Goal: Obtain resource: Obtain resource

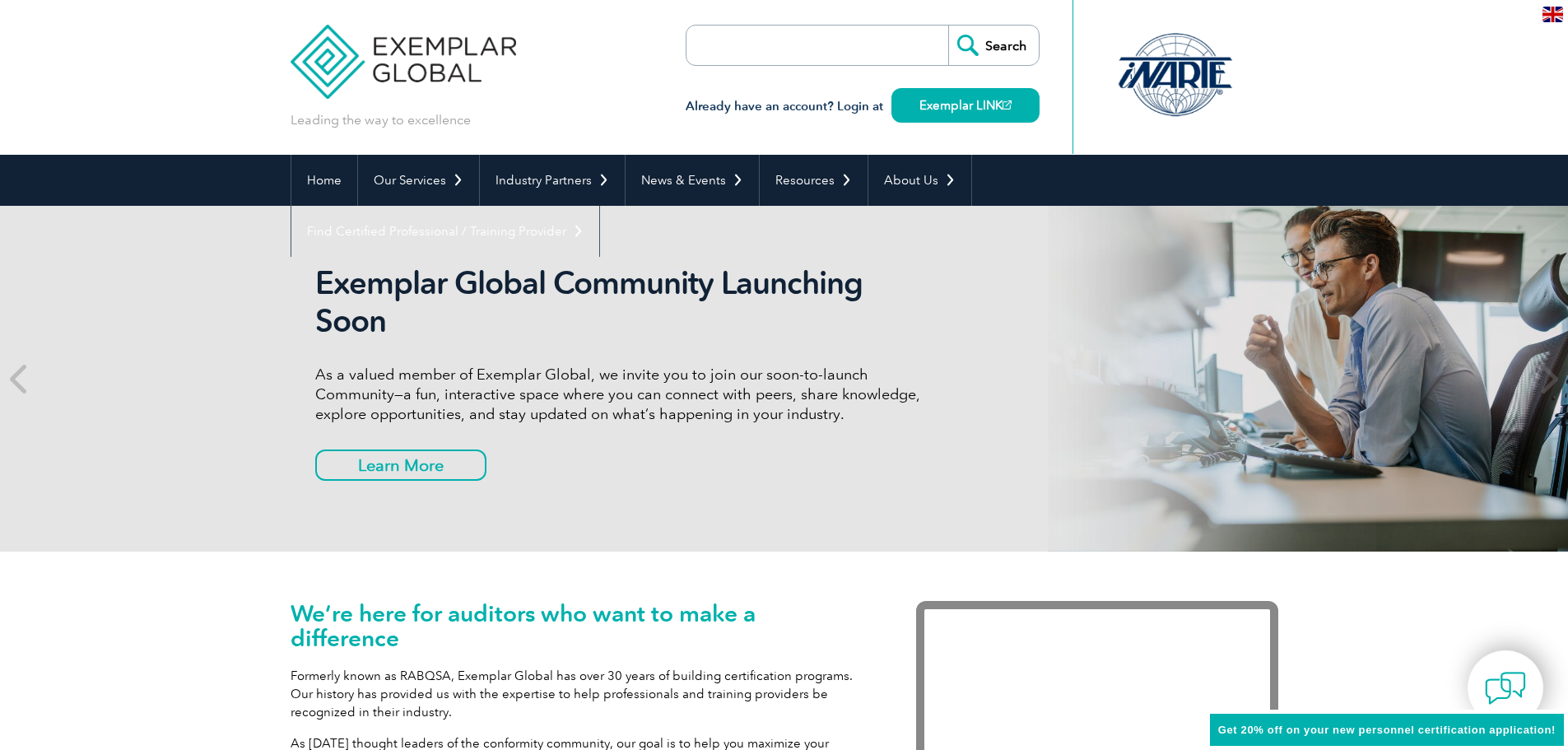
click at [768, 29] on input "search" at bounding box center [781, 45] width 173 height 40
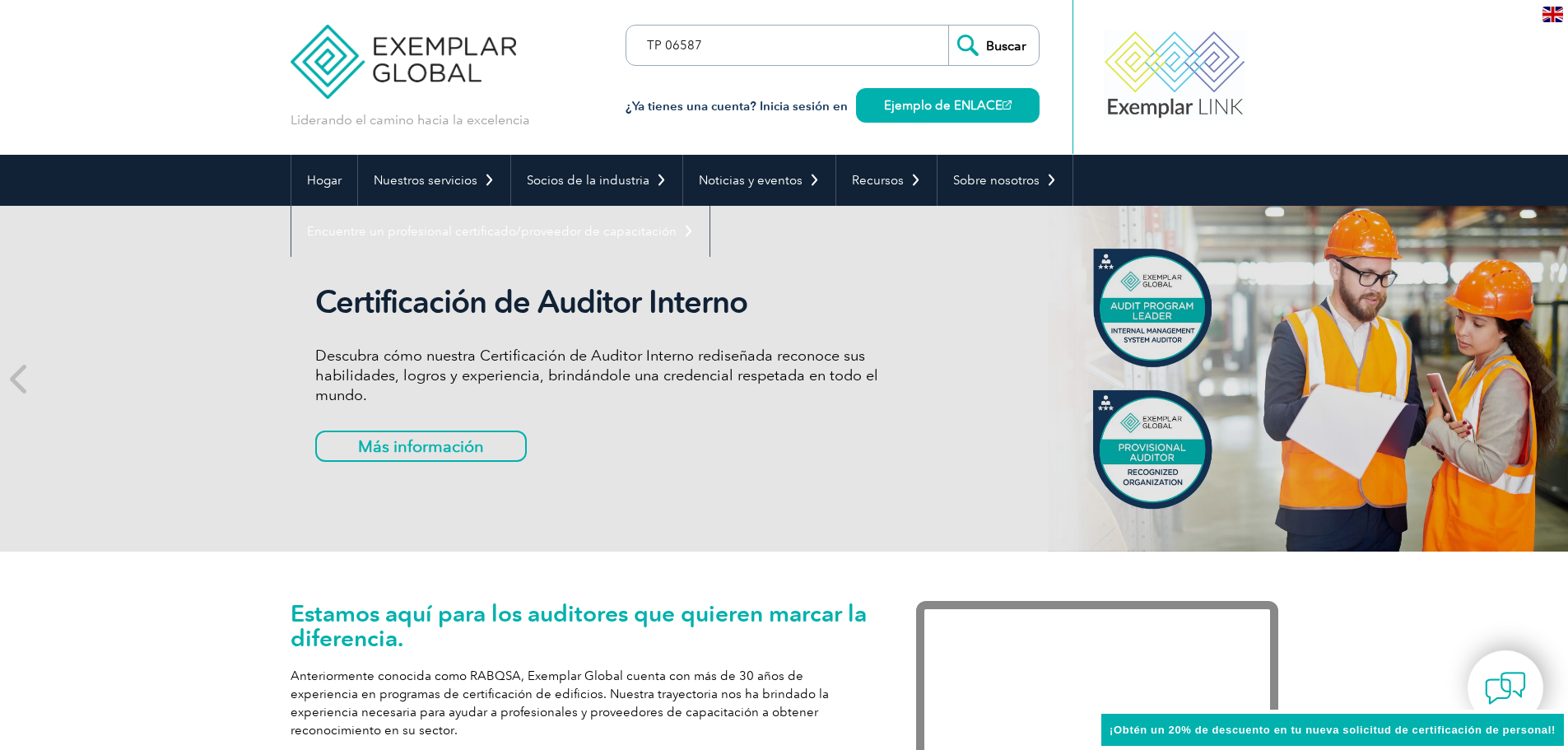
type input "TP 06587"
click at [948, 25] on input "Buscar" at bounding box center [993, 45] width 90 height 40
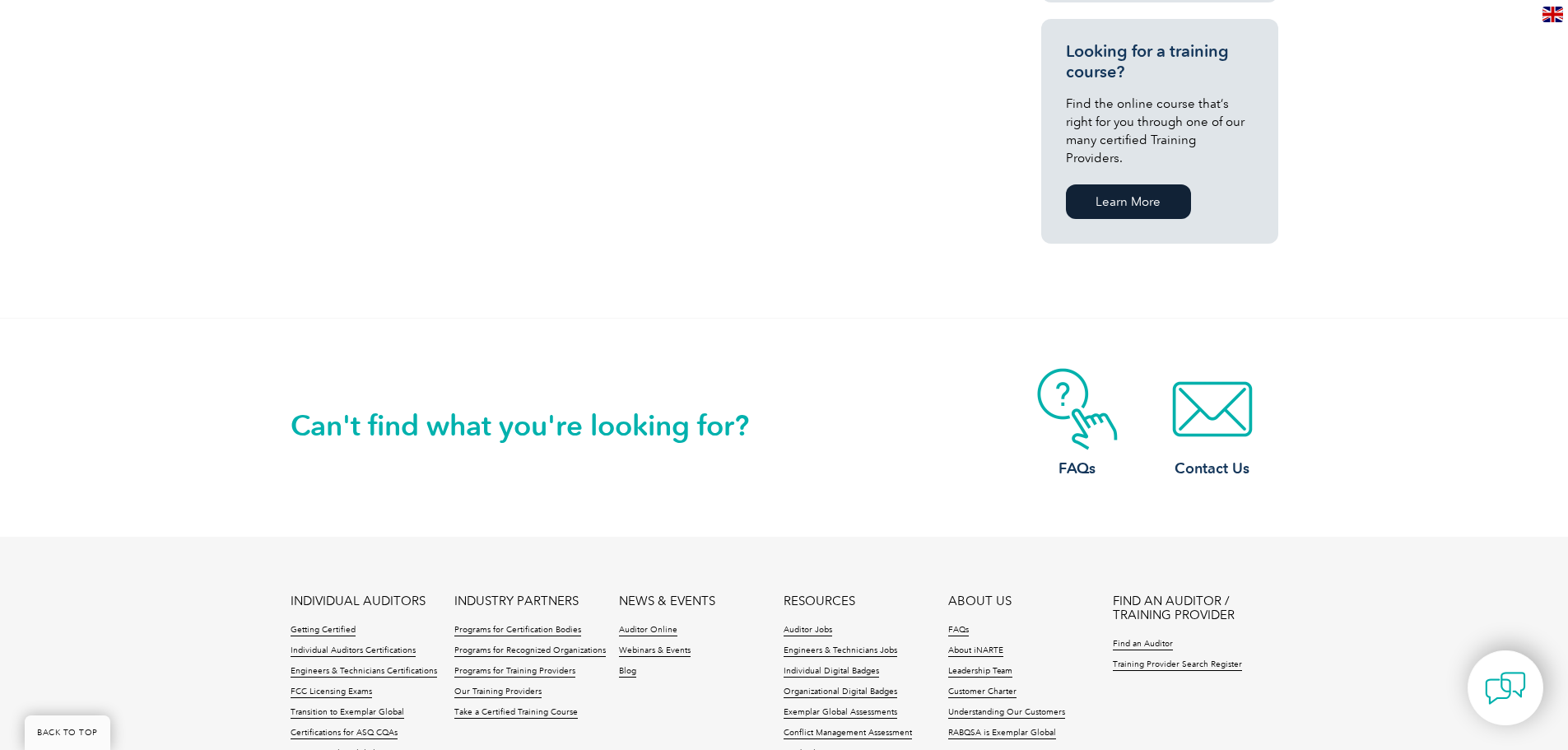
scroll to position [1152, 0]
click at [1231, 388] on img at bounding box center [1213, 409] width 132 height 82
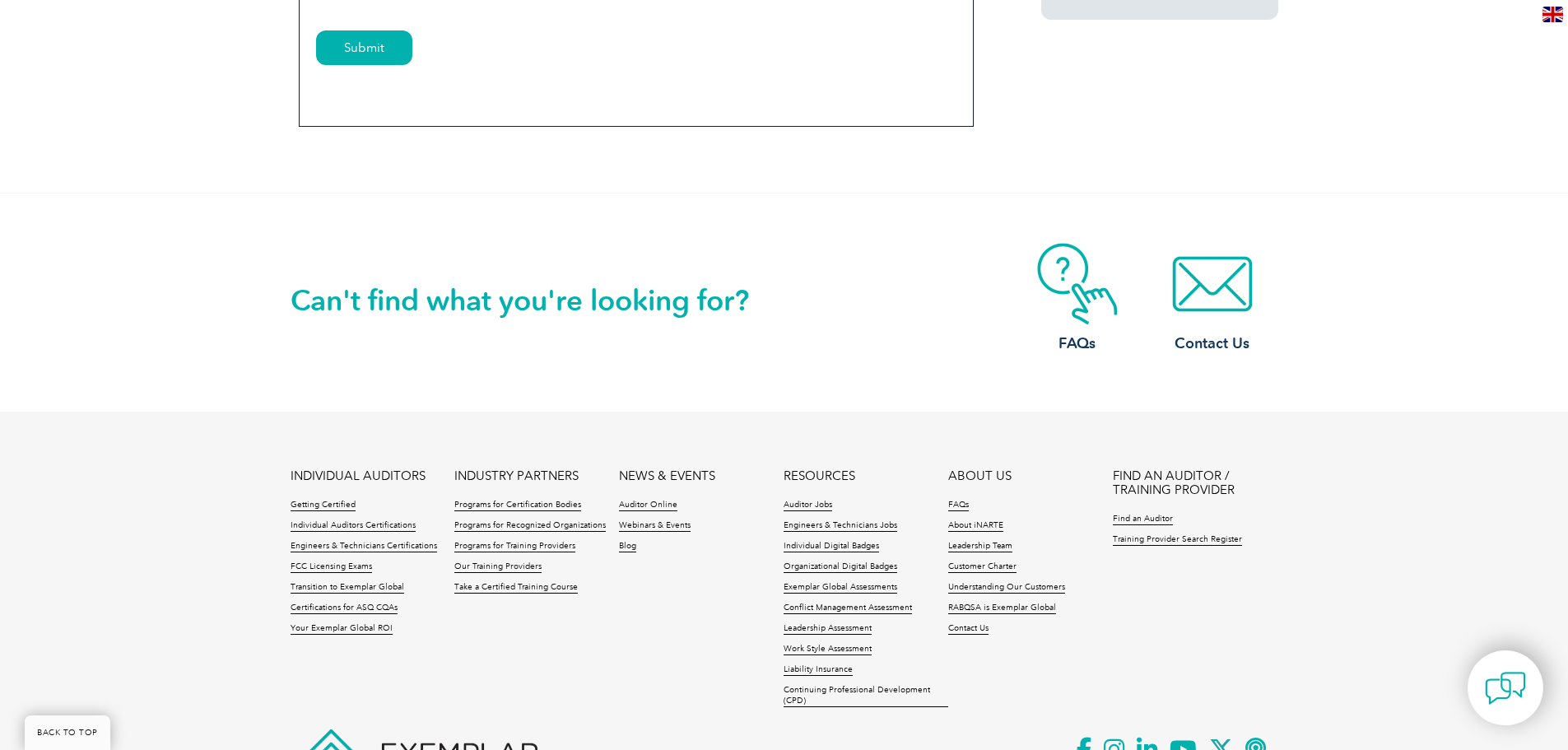
scroll to position [1453, 0]
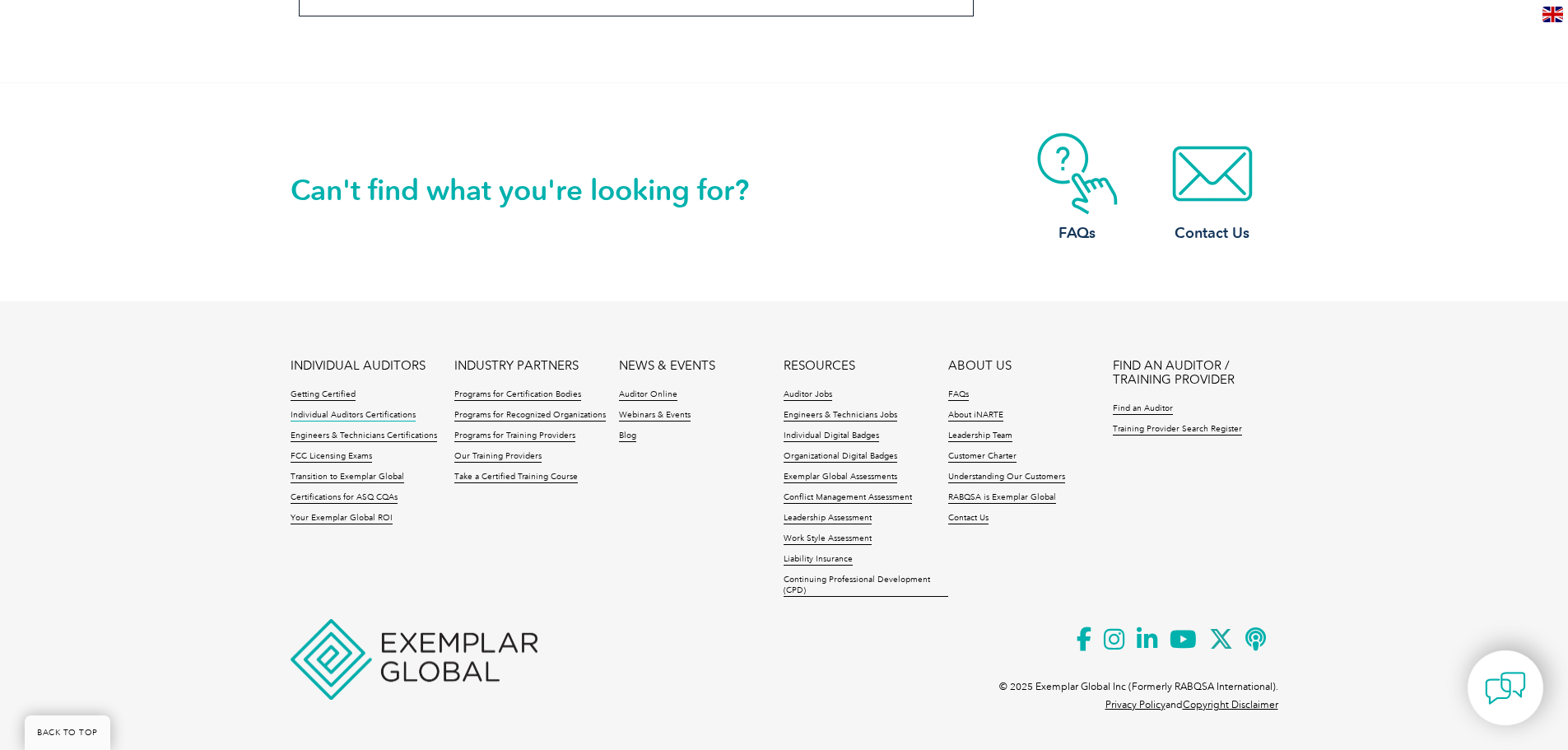
click at [397, 412] on link "Individual Auditors Certifications" at bounding box center [354, 416] width 125 height 12
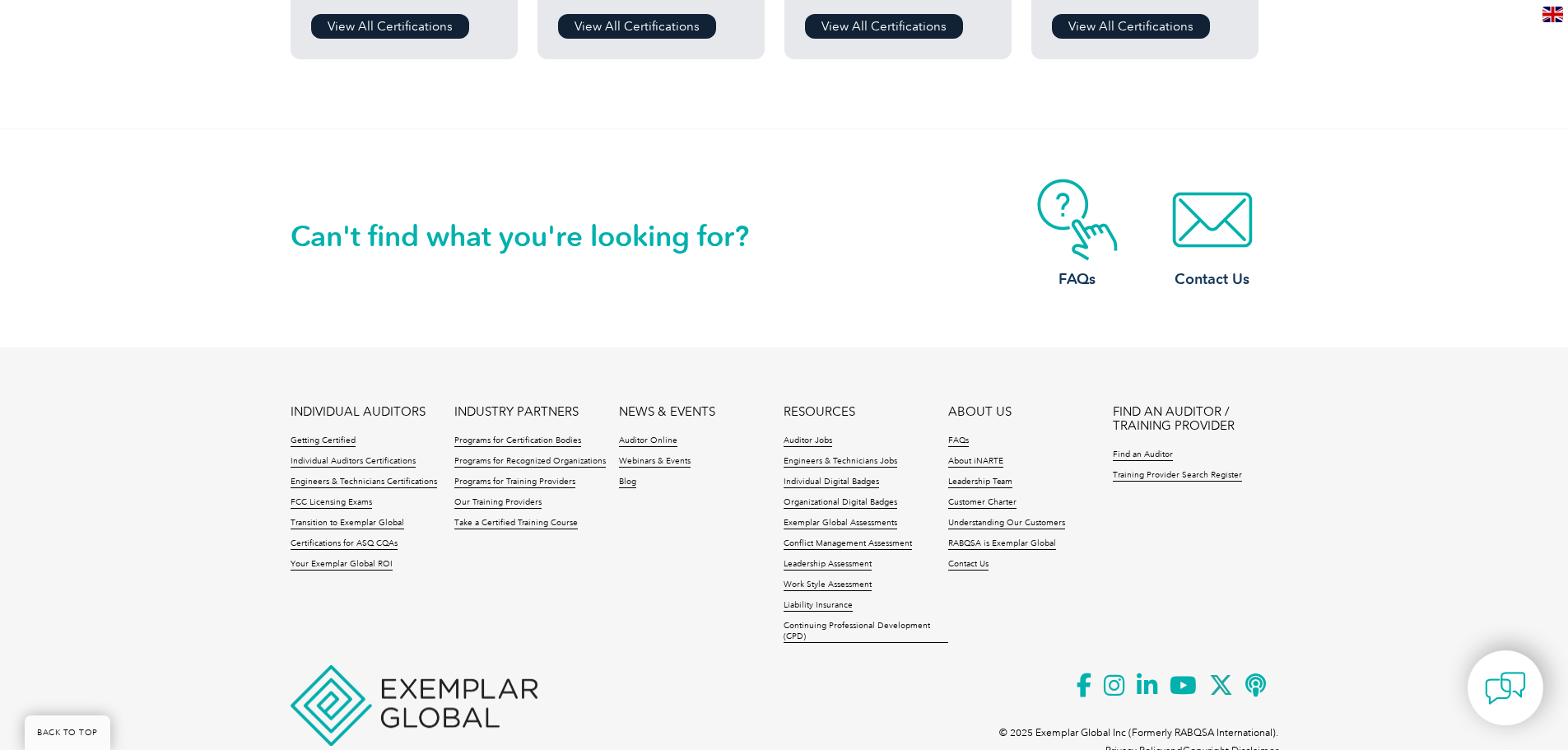
scroll to position [1634, 0]
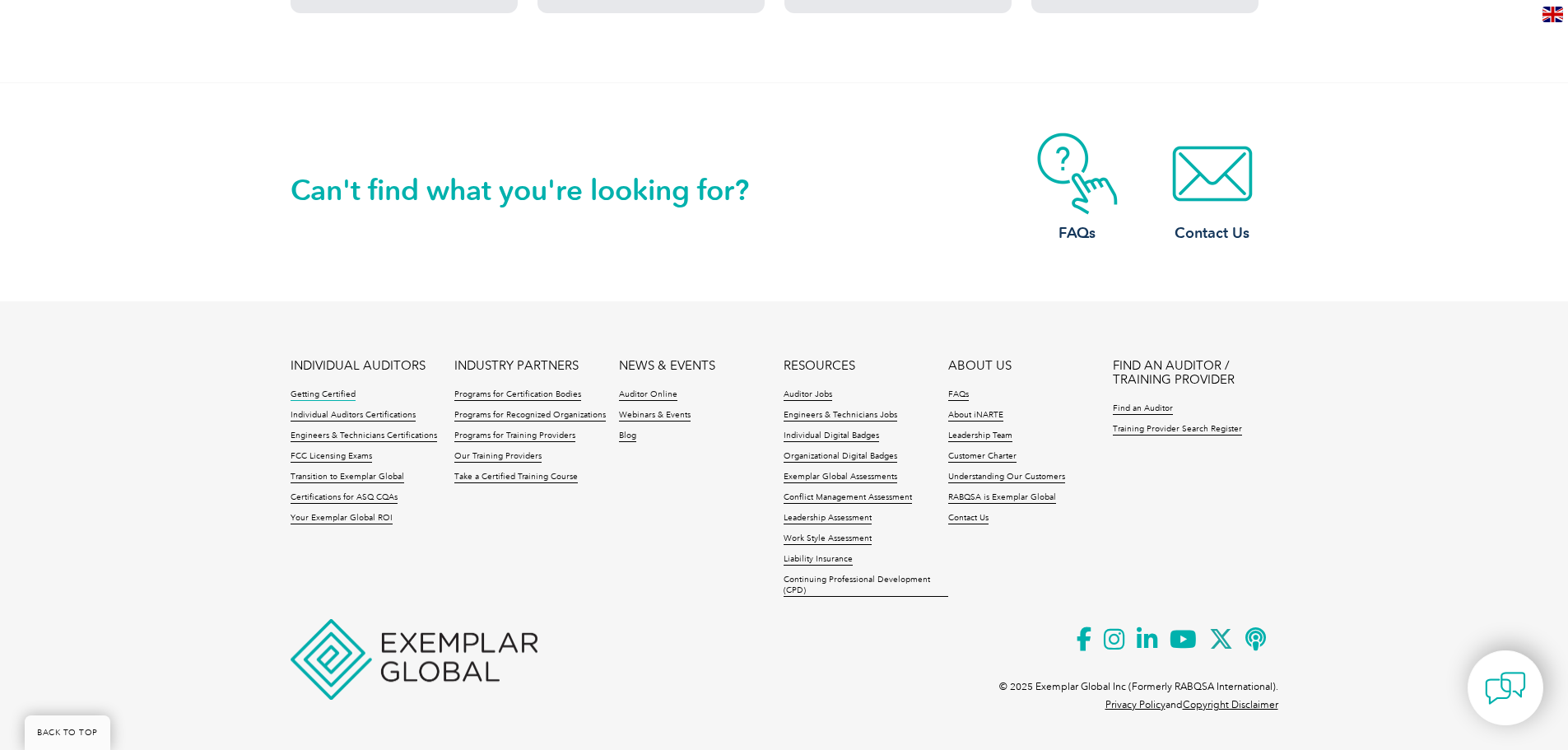
click at [312, 394] on link "Getting Certified" at bounding box center [323, 395] width 65 height 12
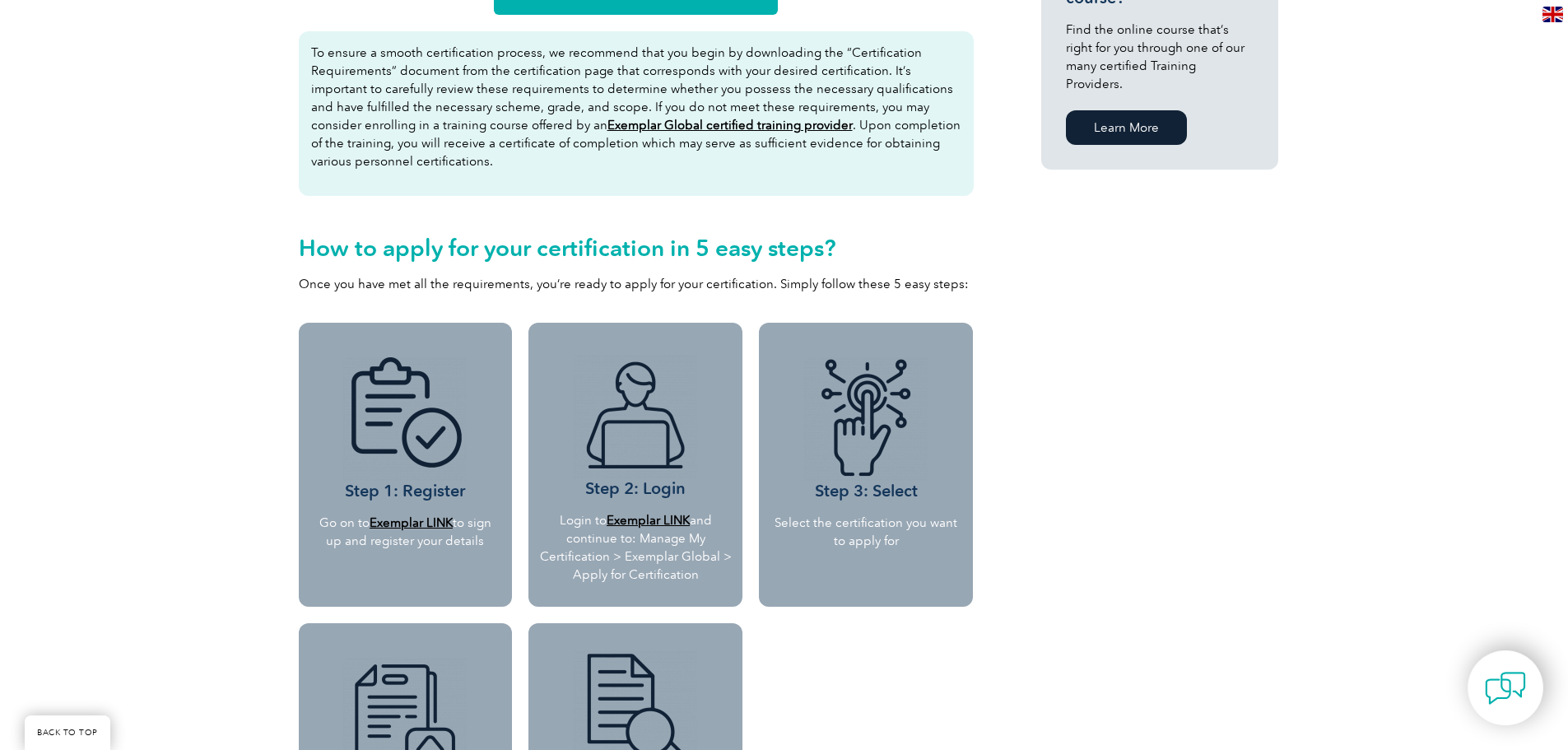
scroll to position [905, 0]
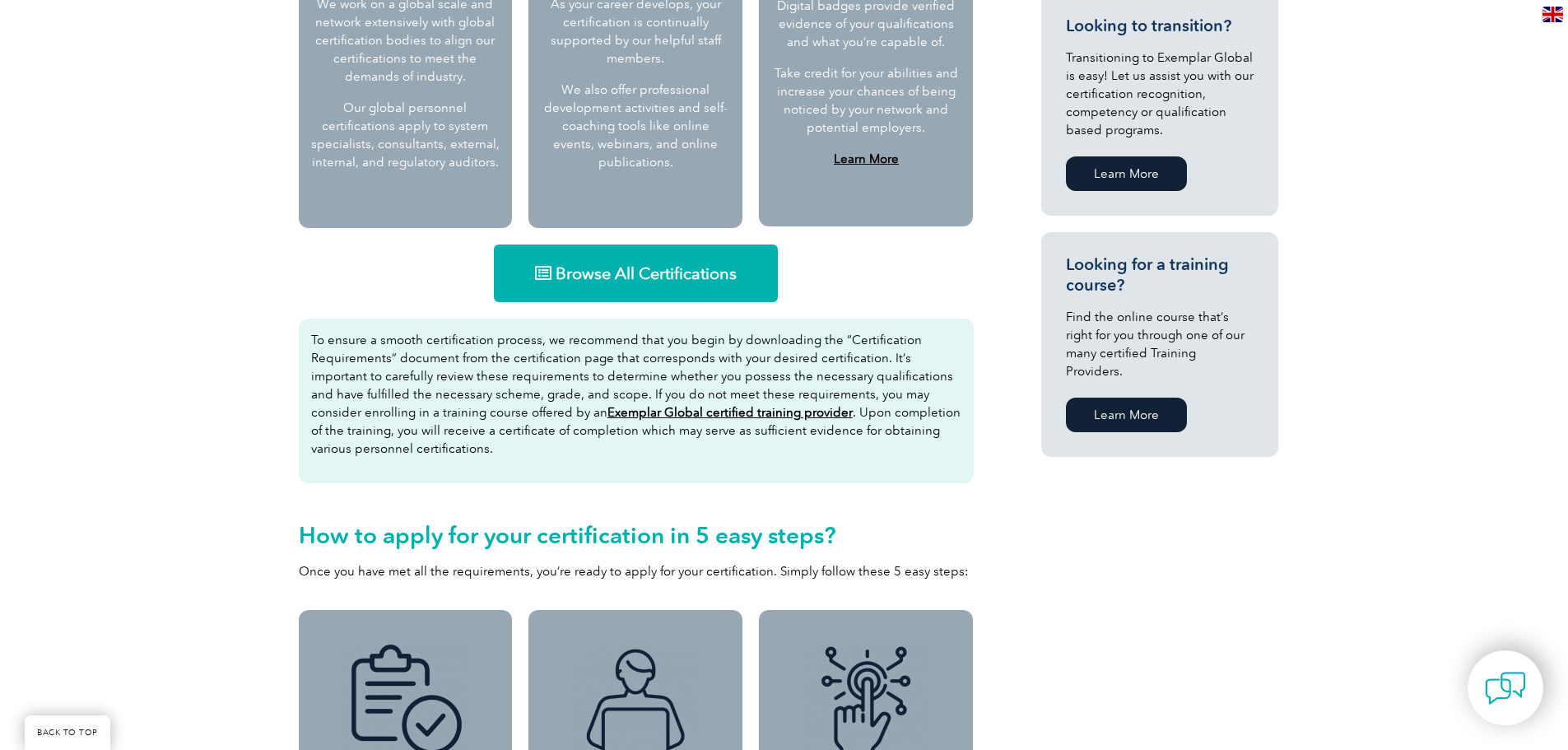
click at [612, 274] on span "Browse All Certifications" at bounding box center [646, 272] width 181 height 16
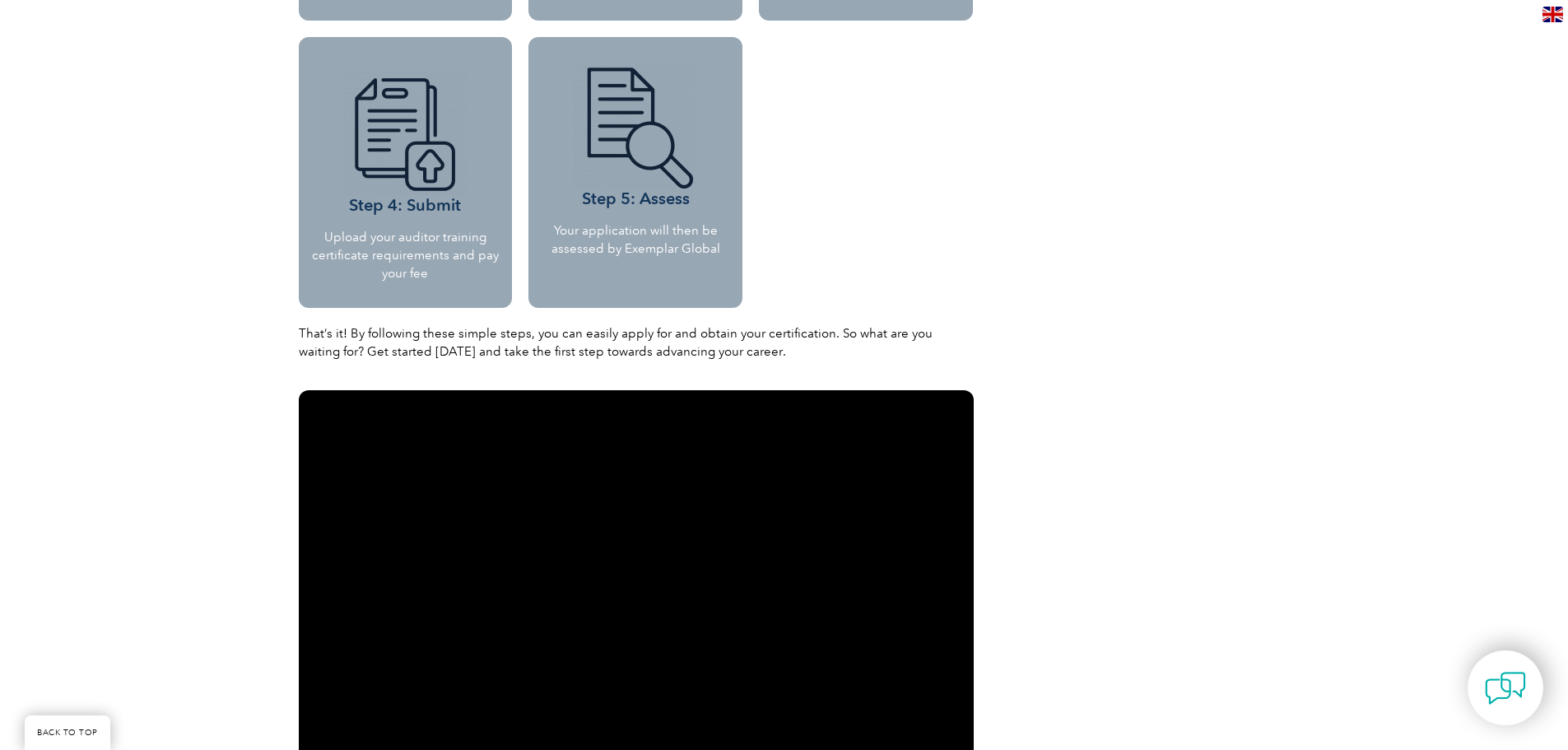
scroll to position [1892, 0]
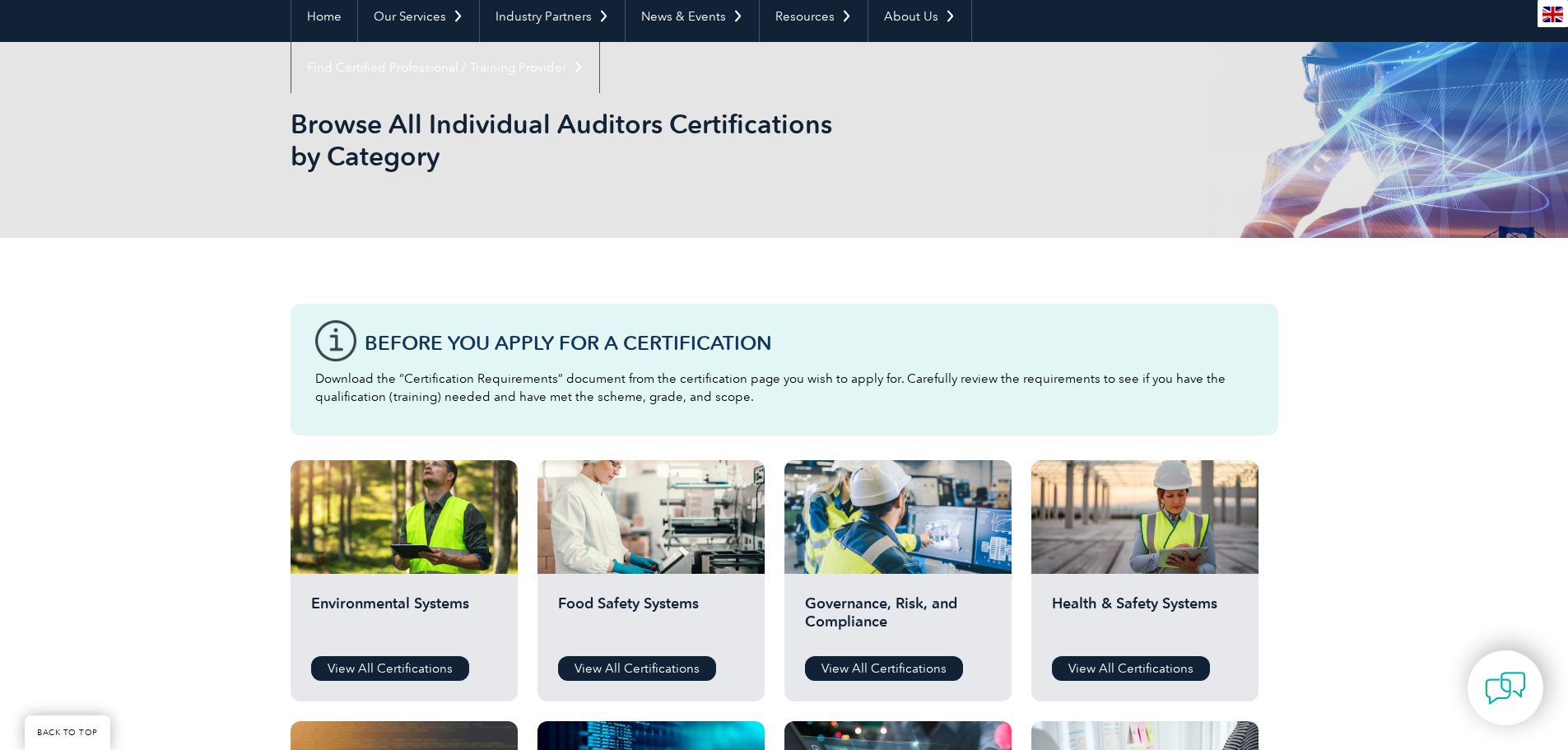
scroll to position [412, 0]
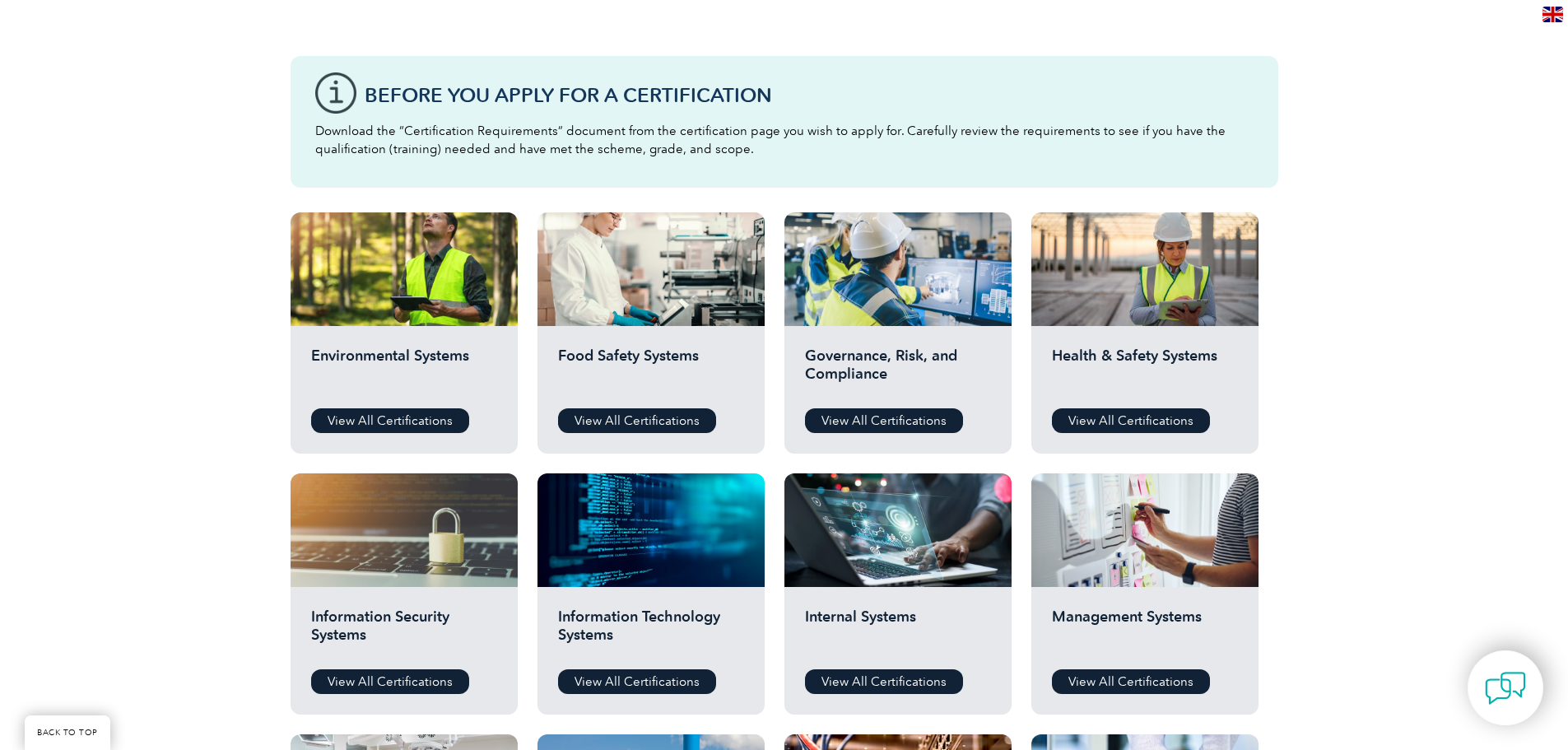
click at [1551, 11] on img at bounding box center [1553, 14] width 20 height 15
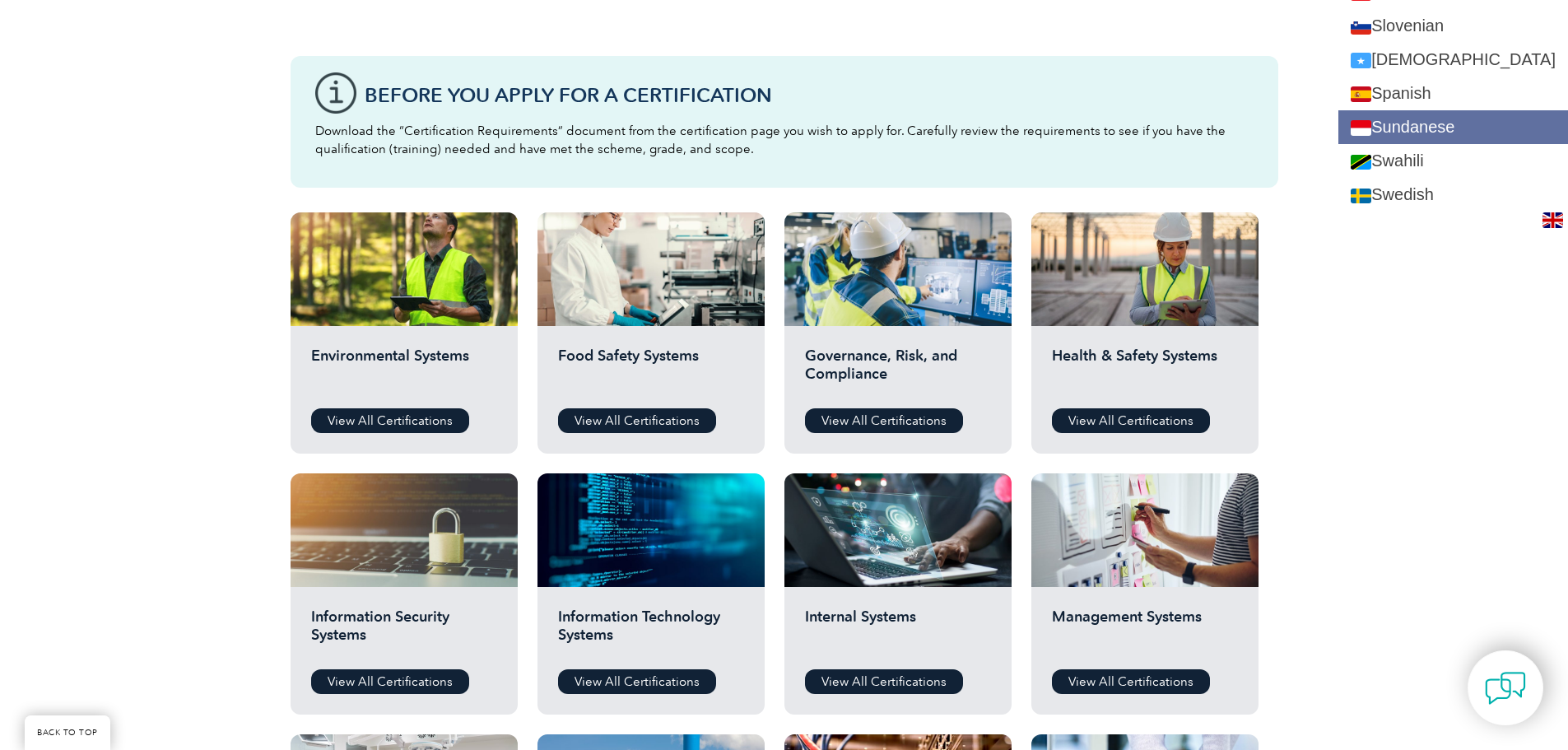
scroll to position [2880, 0]
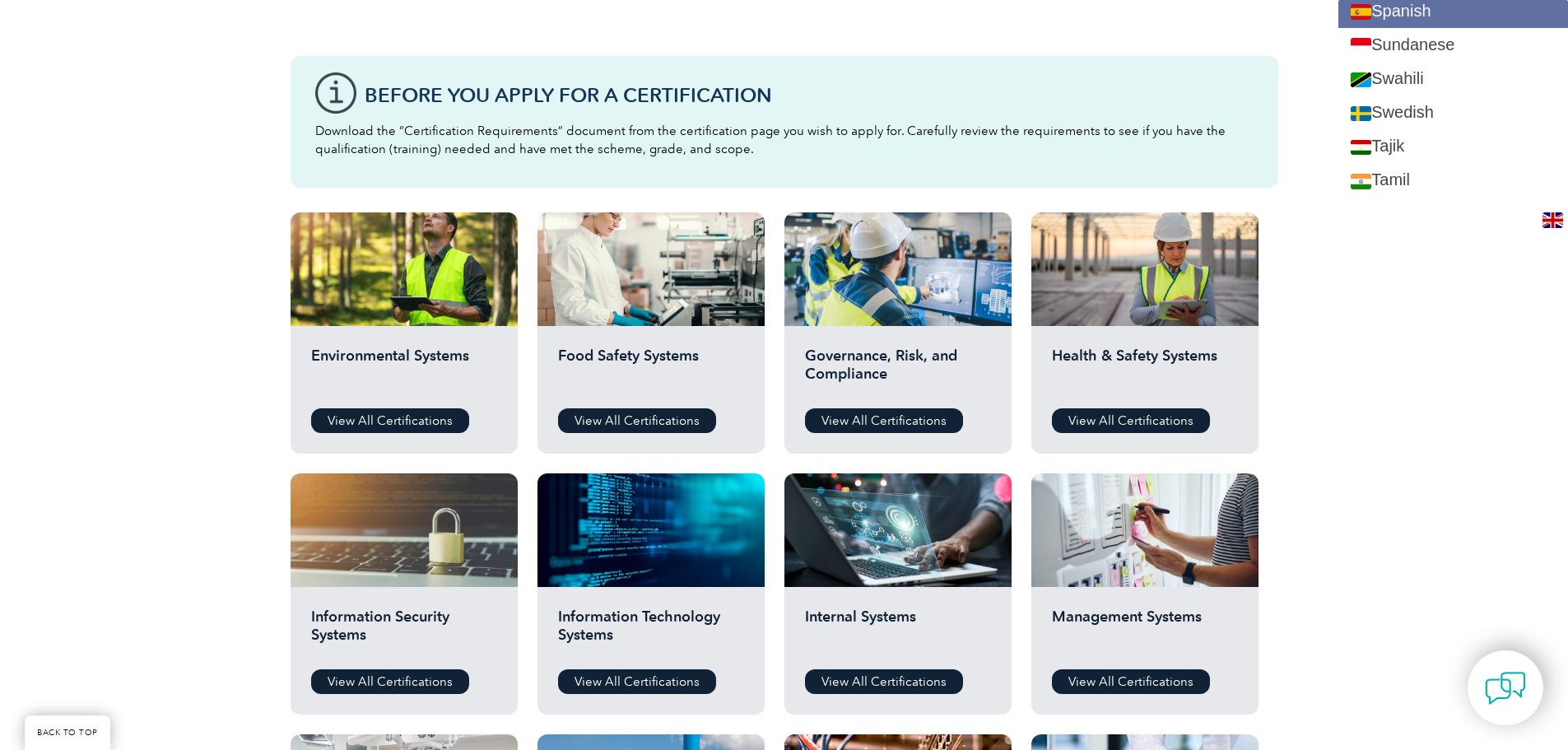
click at [1430, 18] on link "Spanish" at bounding box center [1453, 11] width 230 height 34
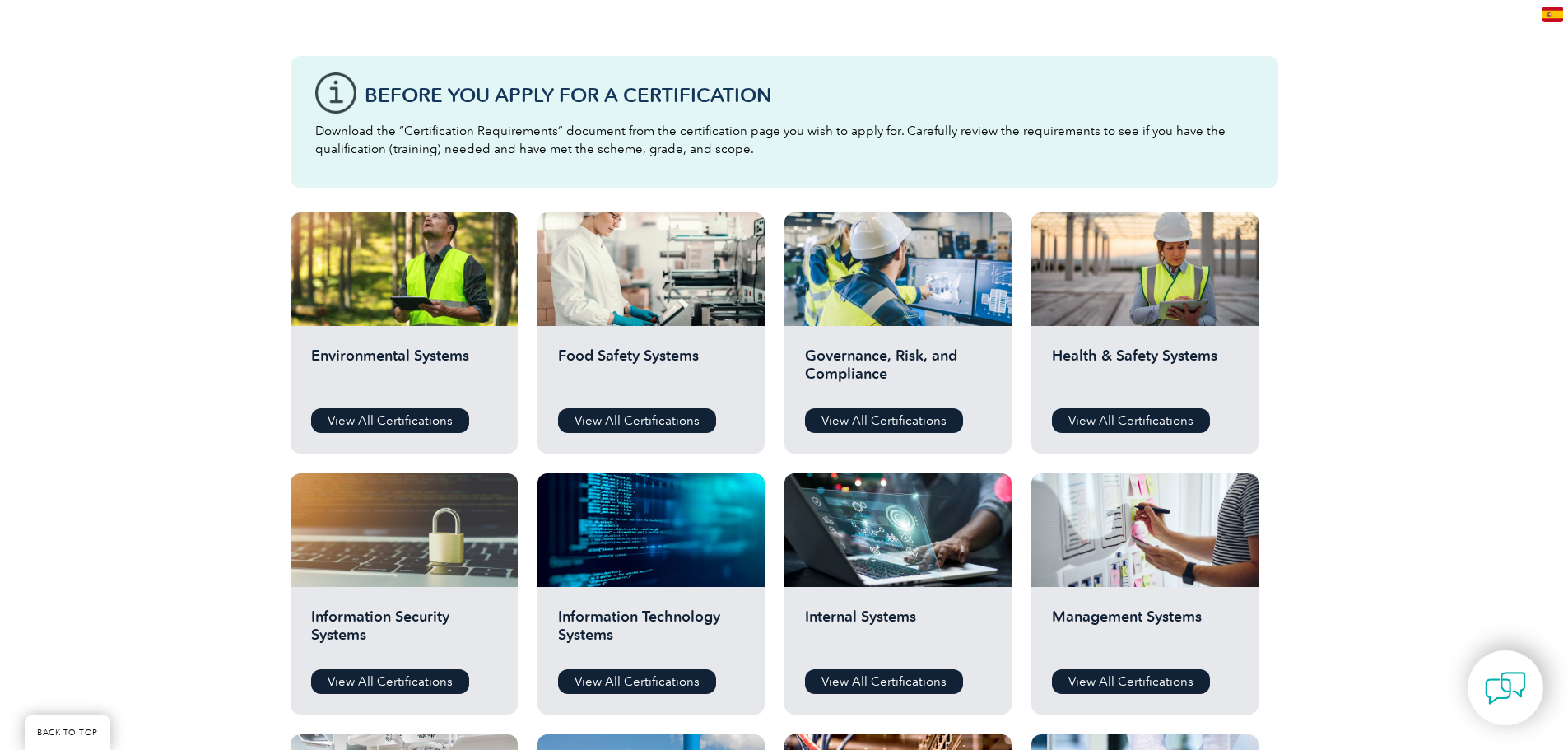
scroll to position [0, 0]
type input "Buscar"
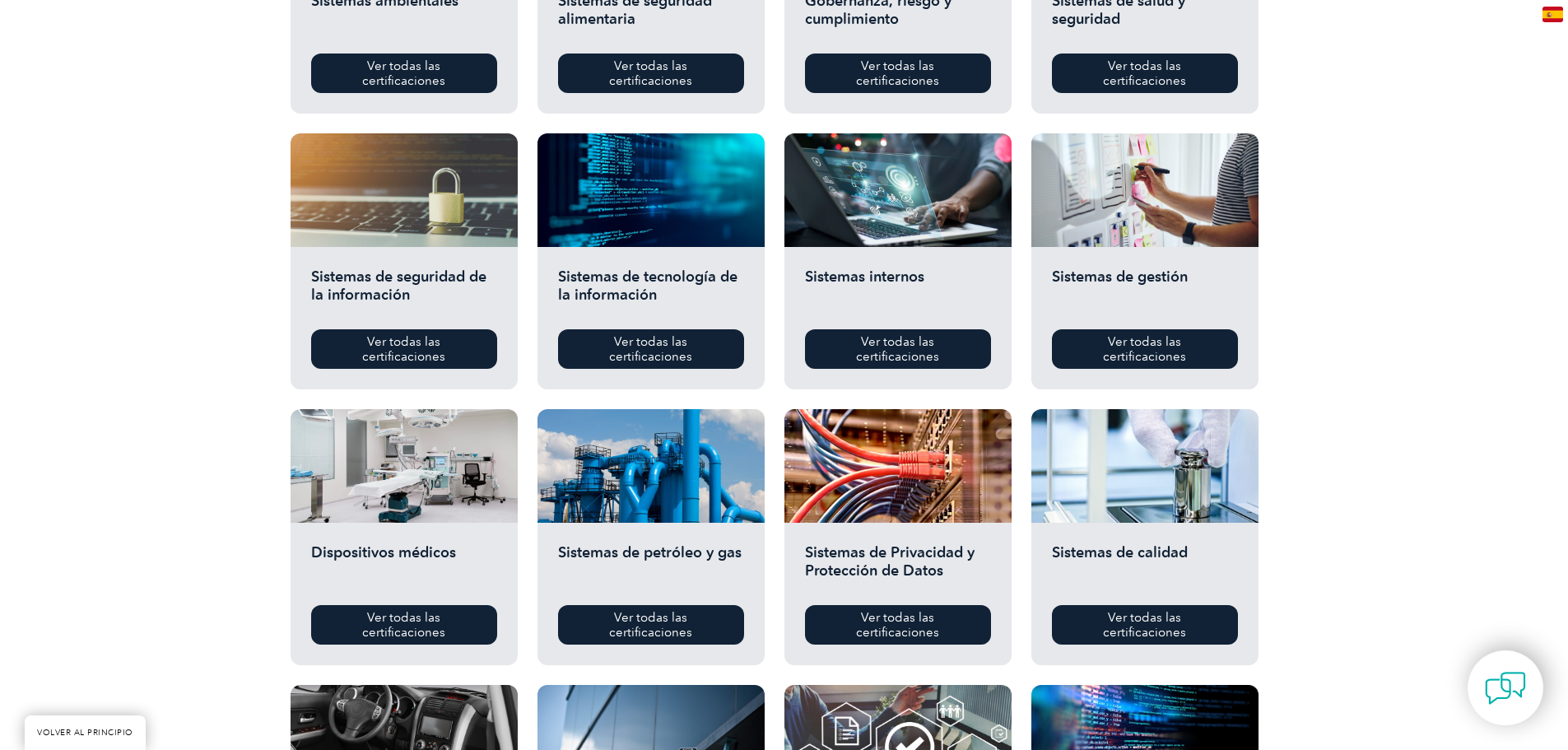
scroll to position [494, 0]
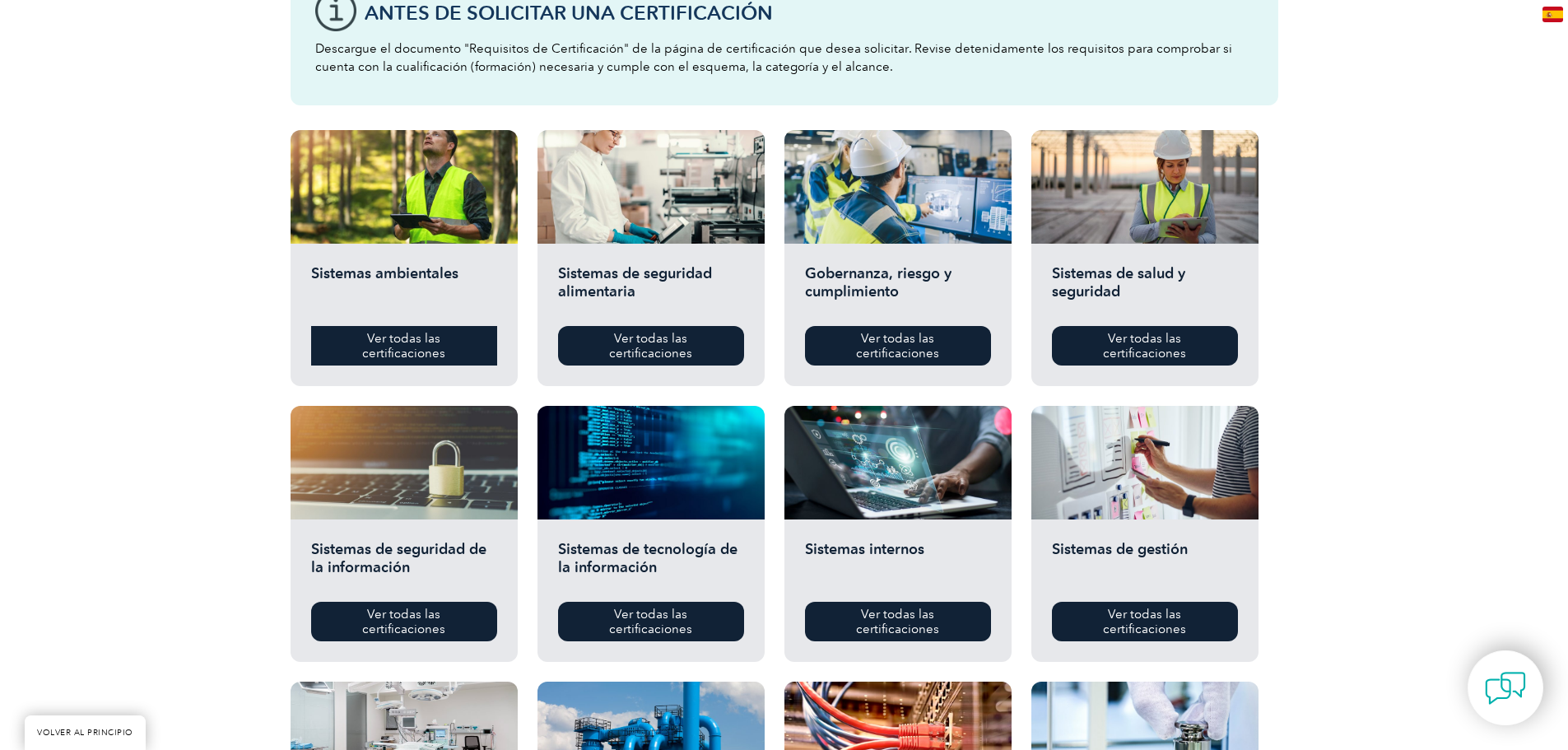
click at [370, 353] on font "Ver todas las certificaciones" at bounding box center [403, 345] width 83 height 30
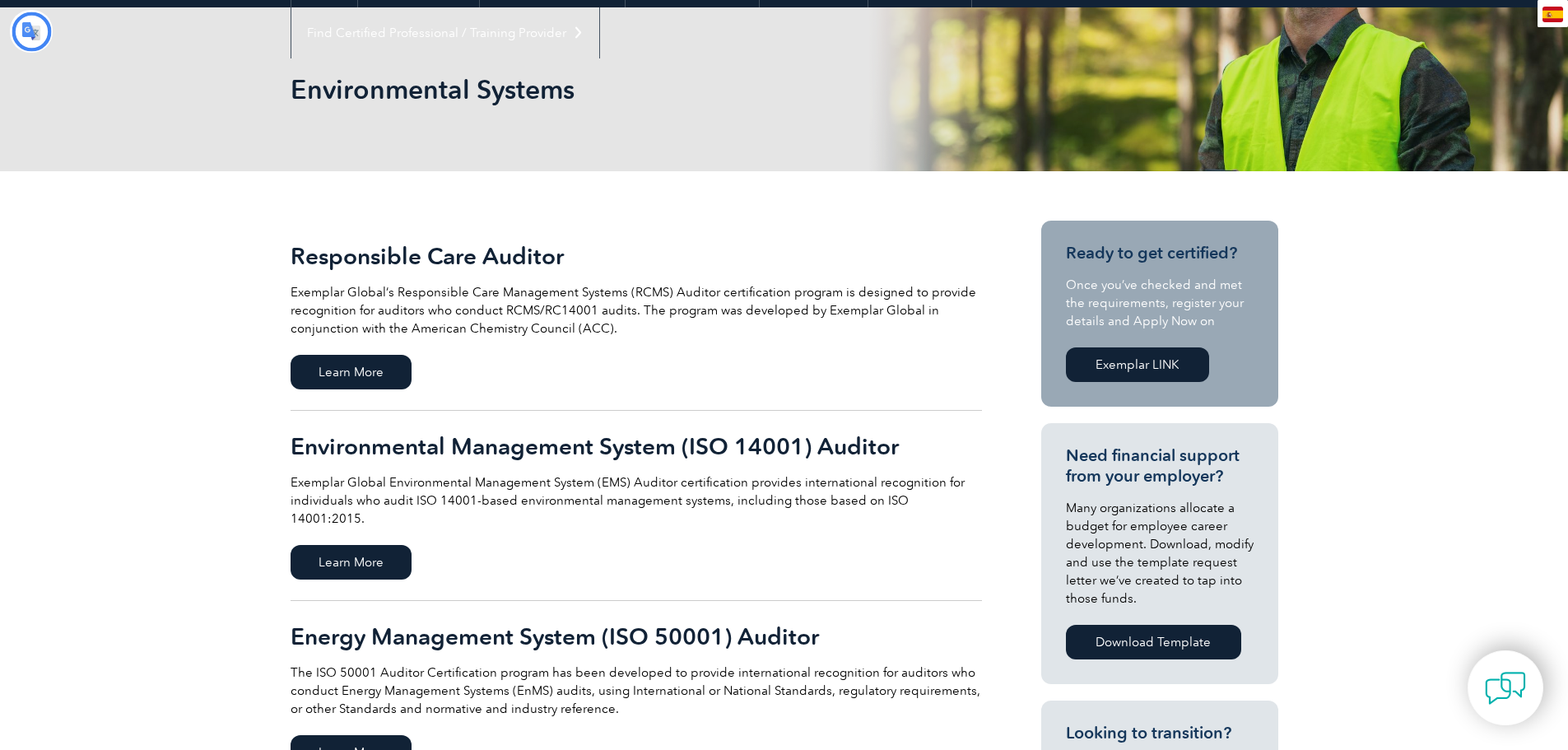
type input "Buscar"
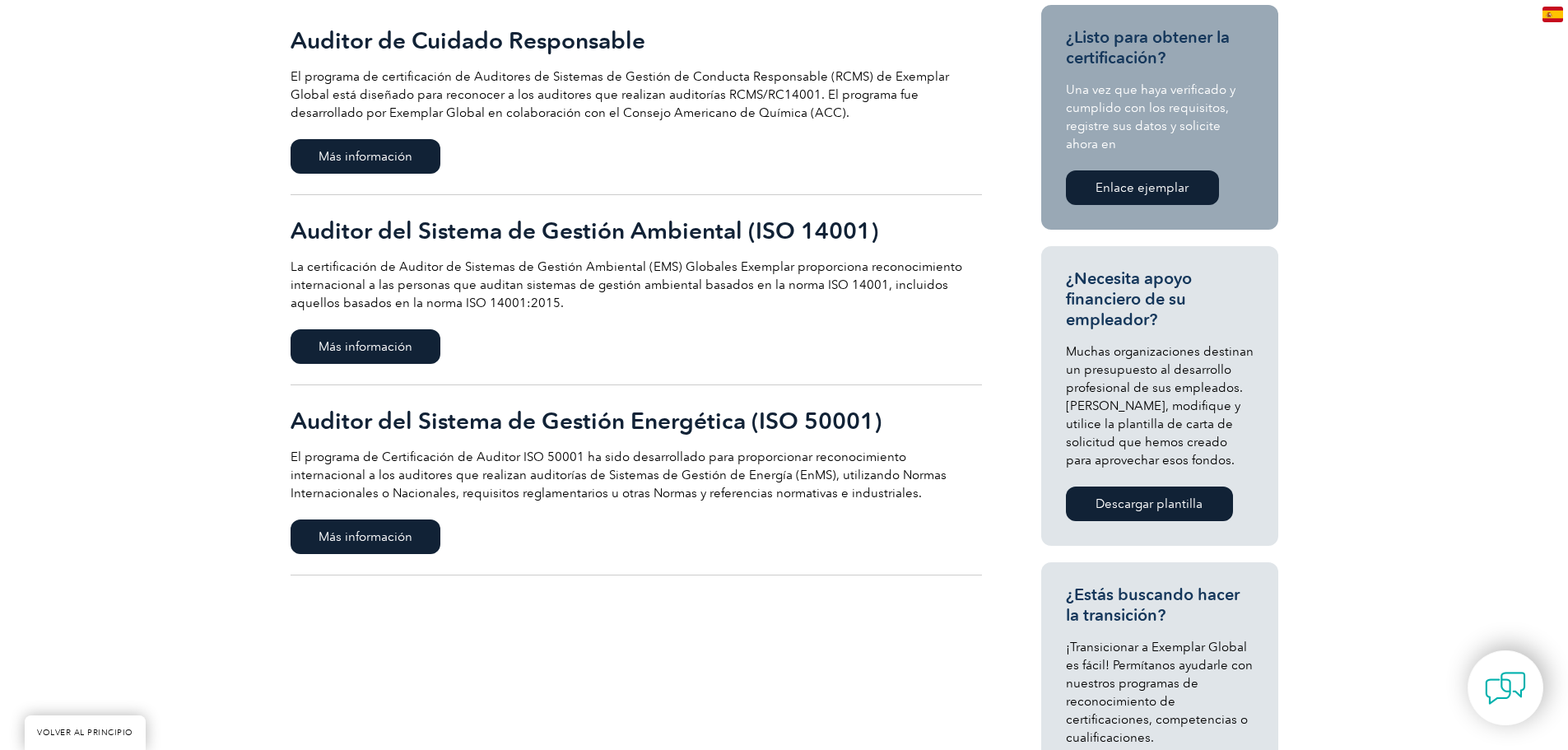
scroll to position [494, 0]
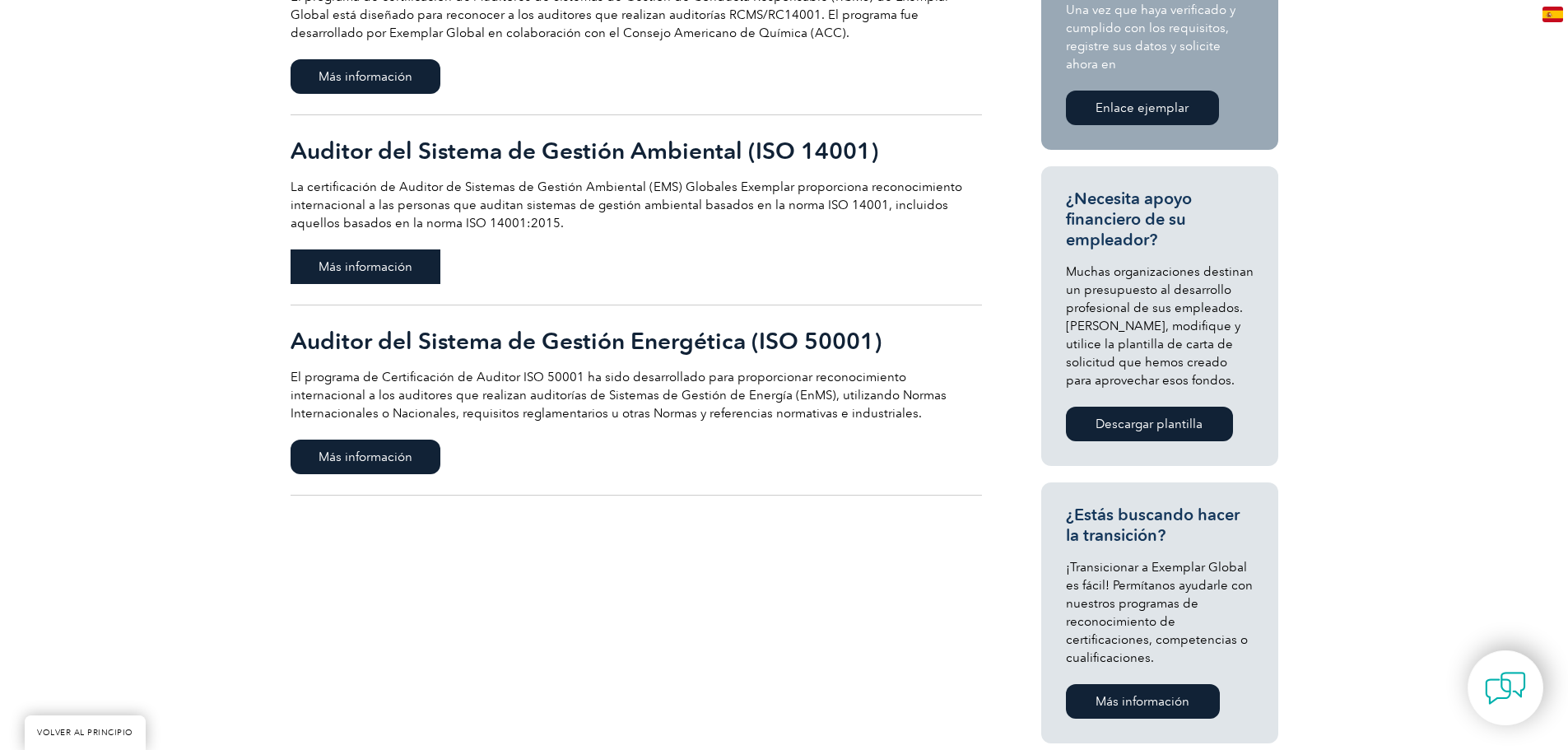
click at [398, 272] on font "Más información" at bounding box center [365, 267] width 94 height 15
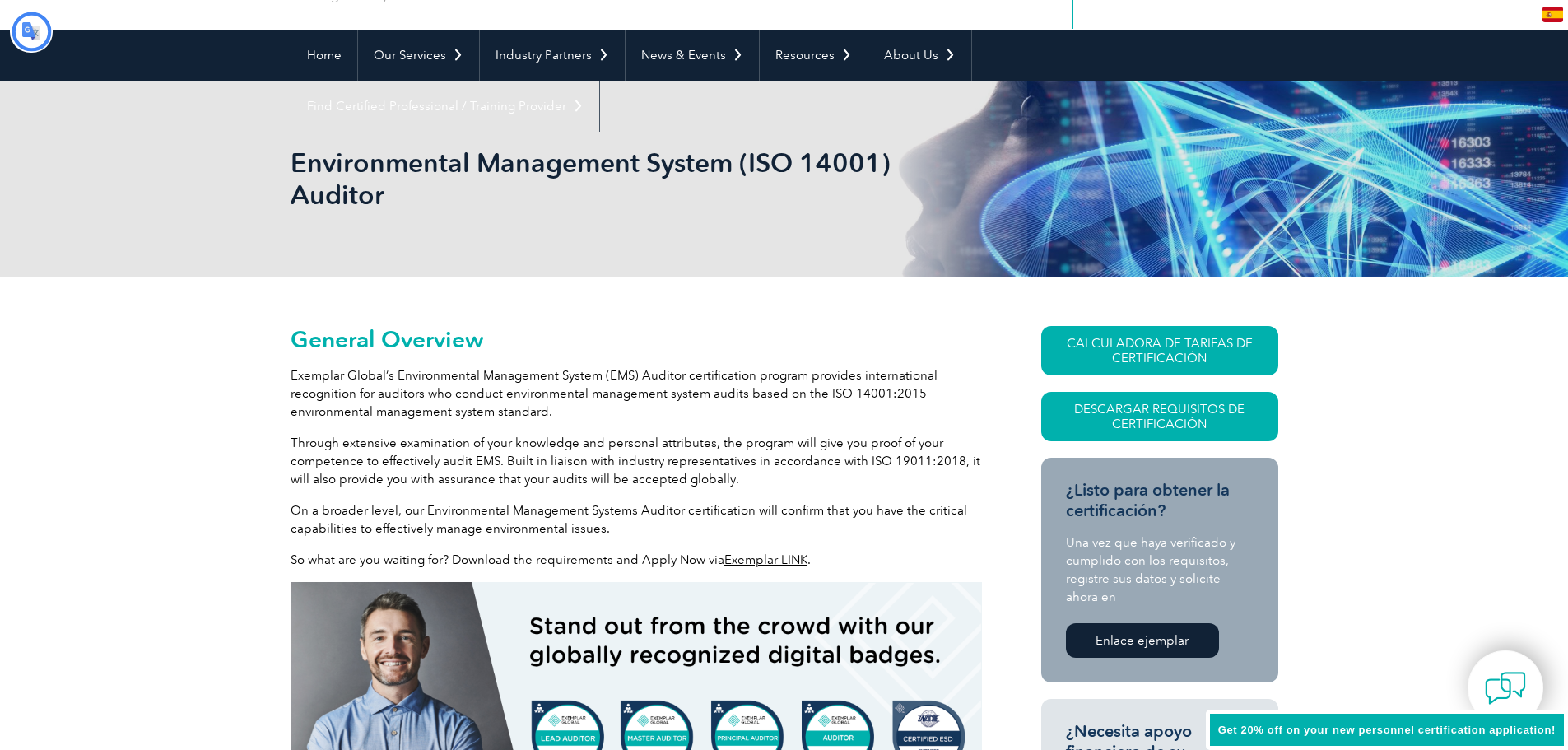
type input "Buscar"
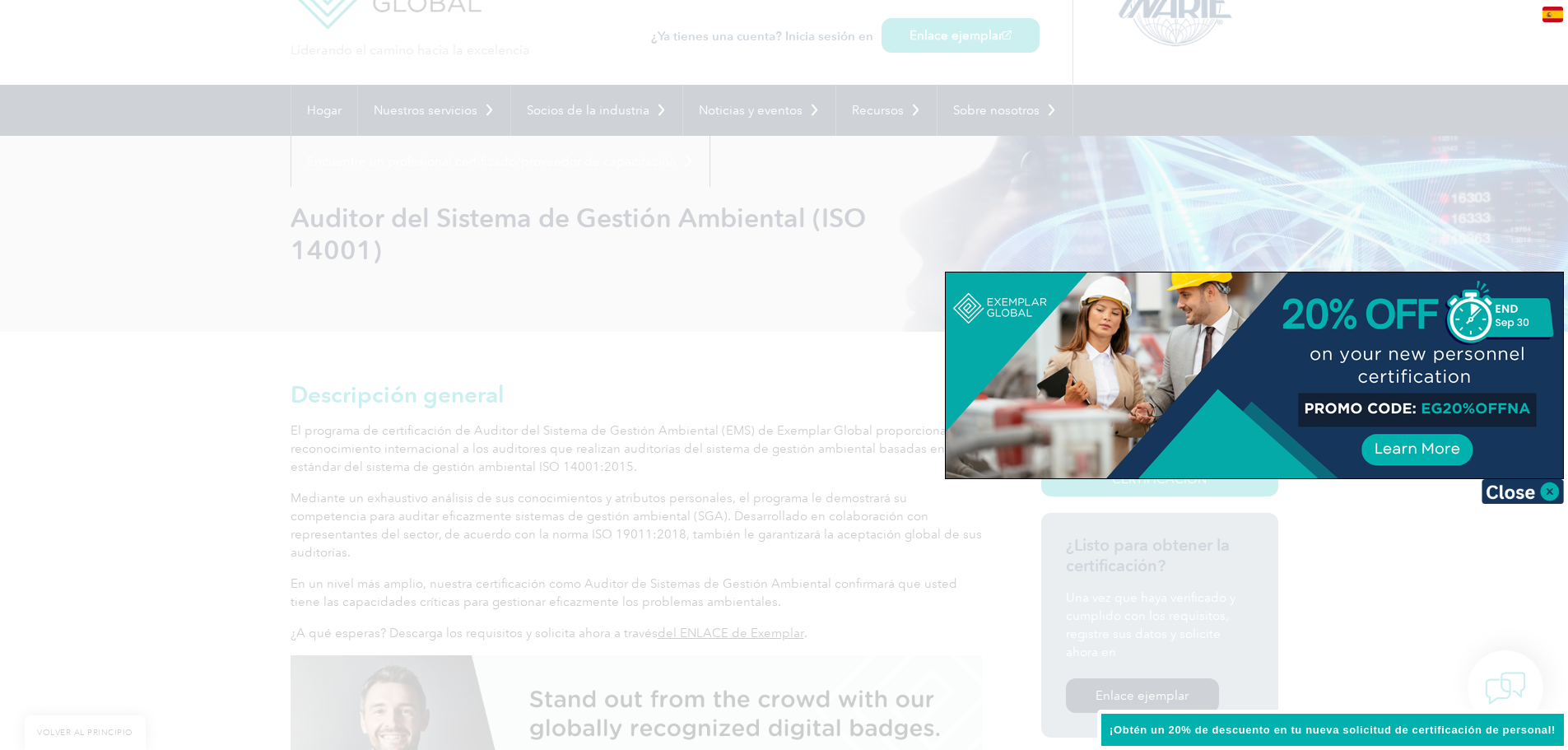
scroll to position [165, 0]
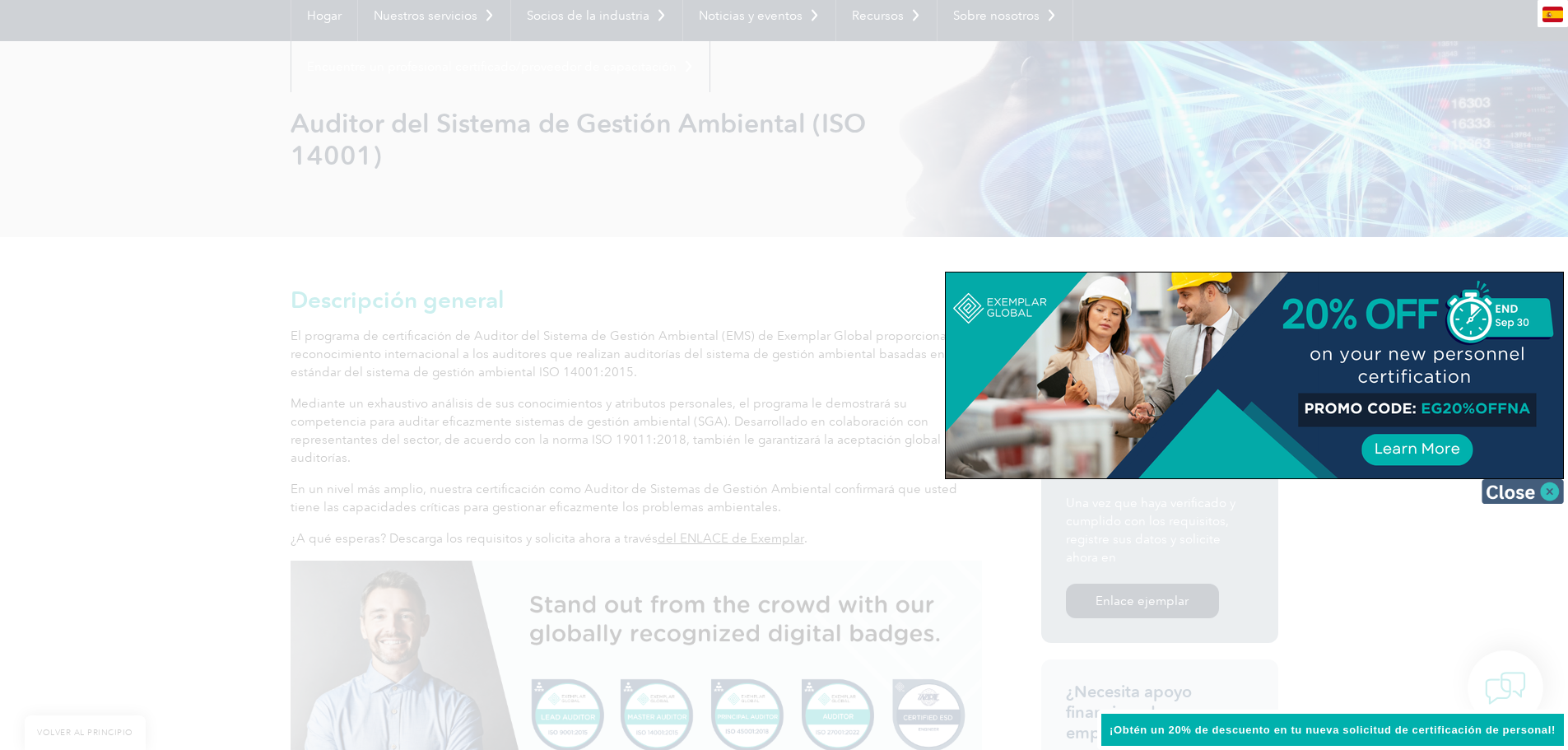
click at [1550, 489] on img at bounding box center [1522, 490] width 82 height 25
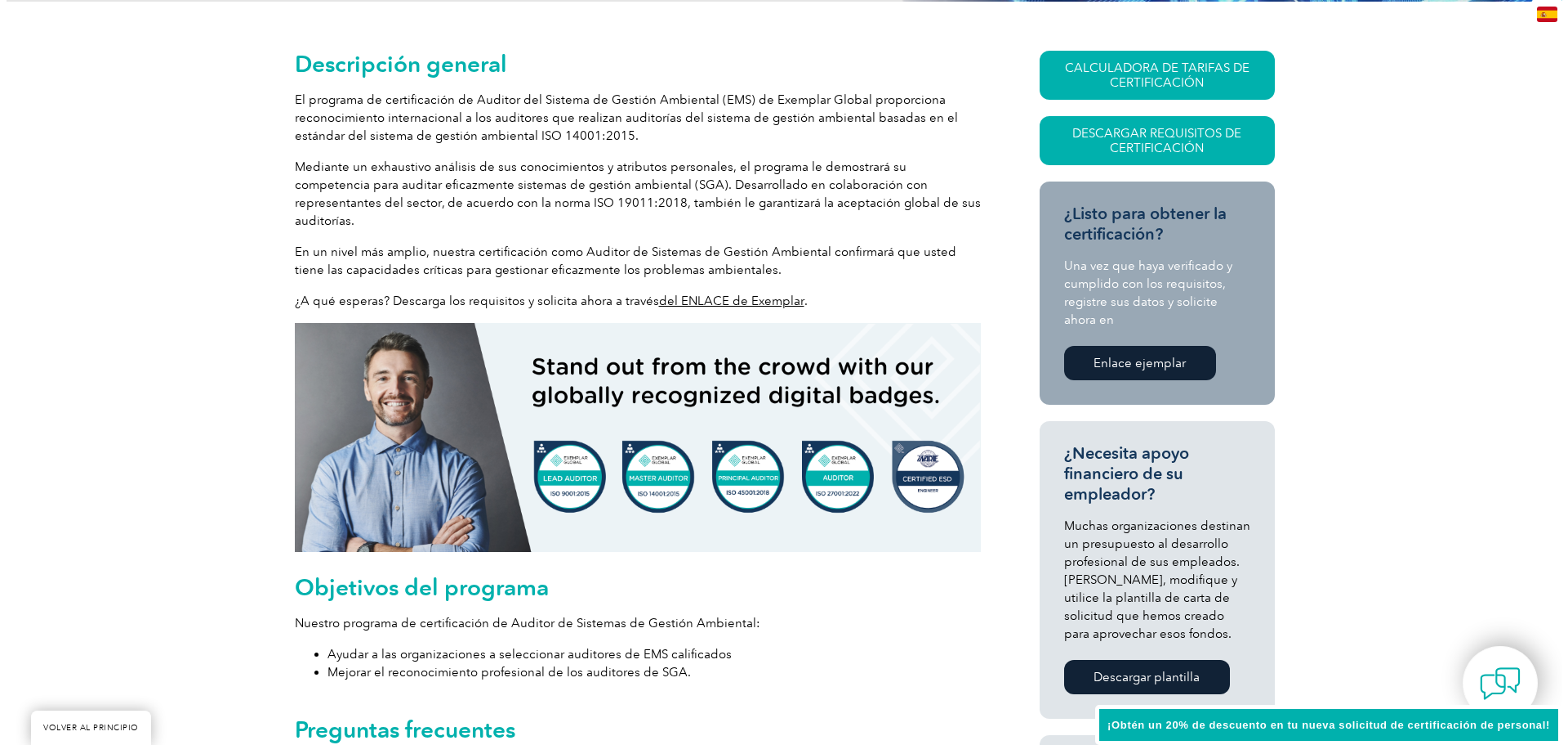
scroll to position [245, 0]
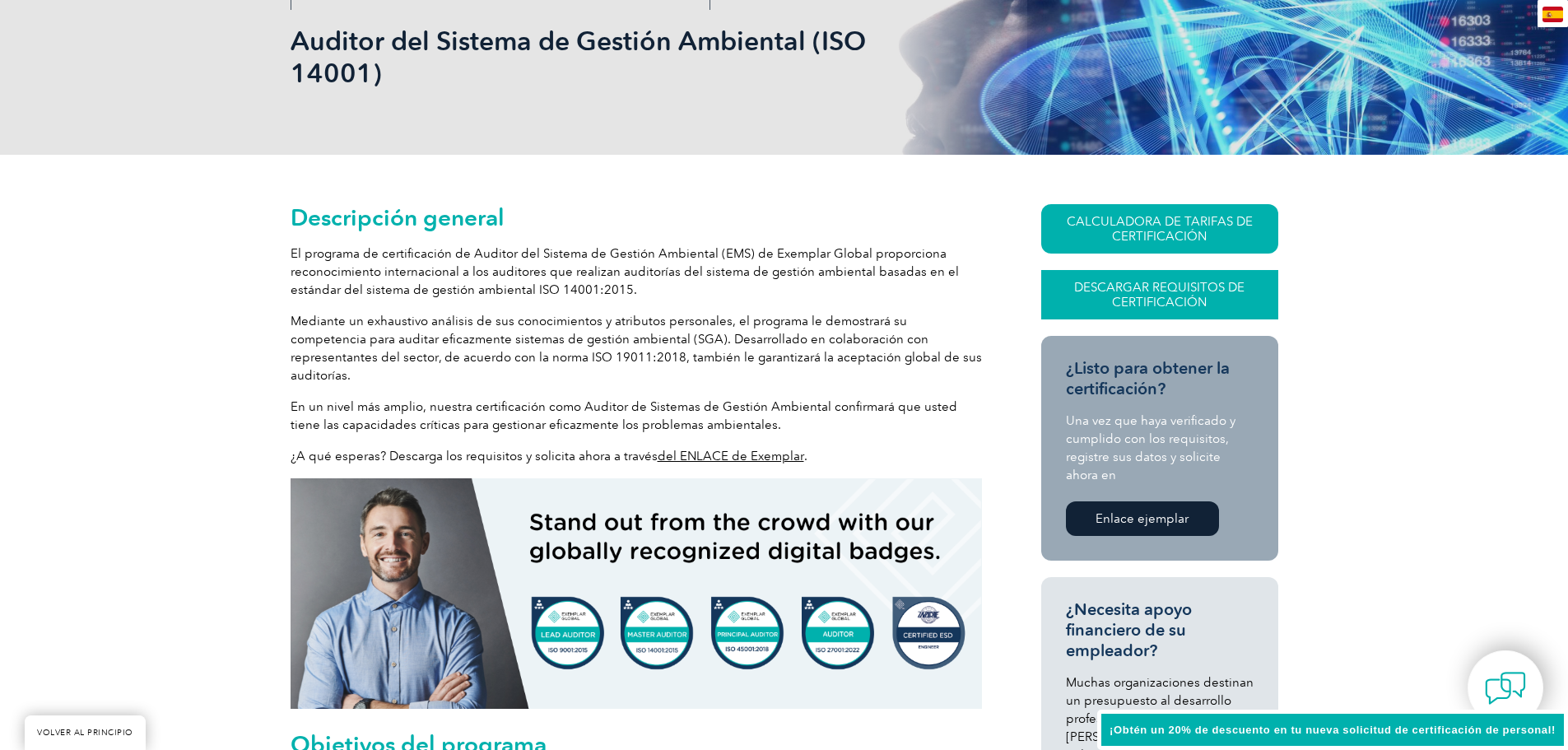
click at [1217, 292] on font "Descargar requisitos de certificación" at bounding box center [1159, 294] width 170 height 30
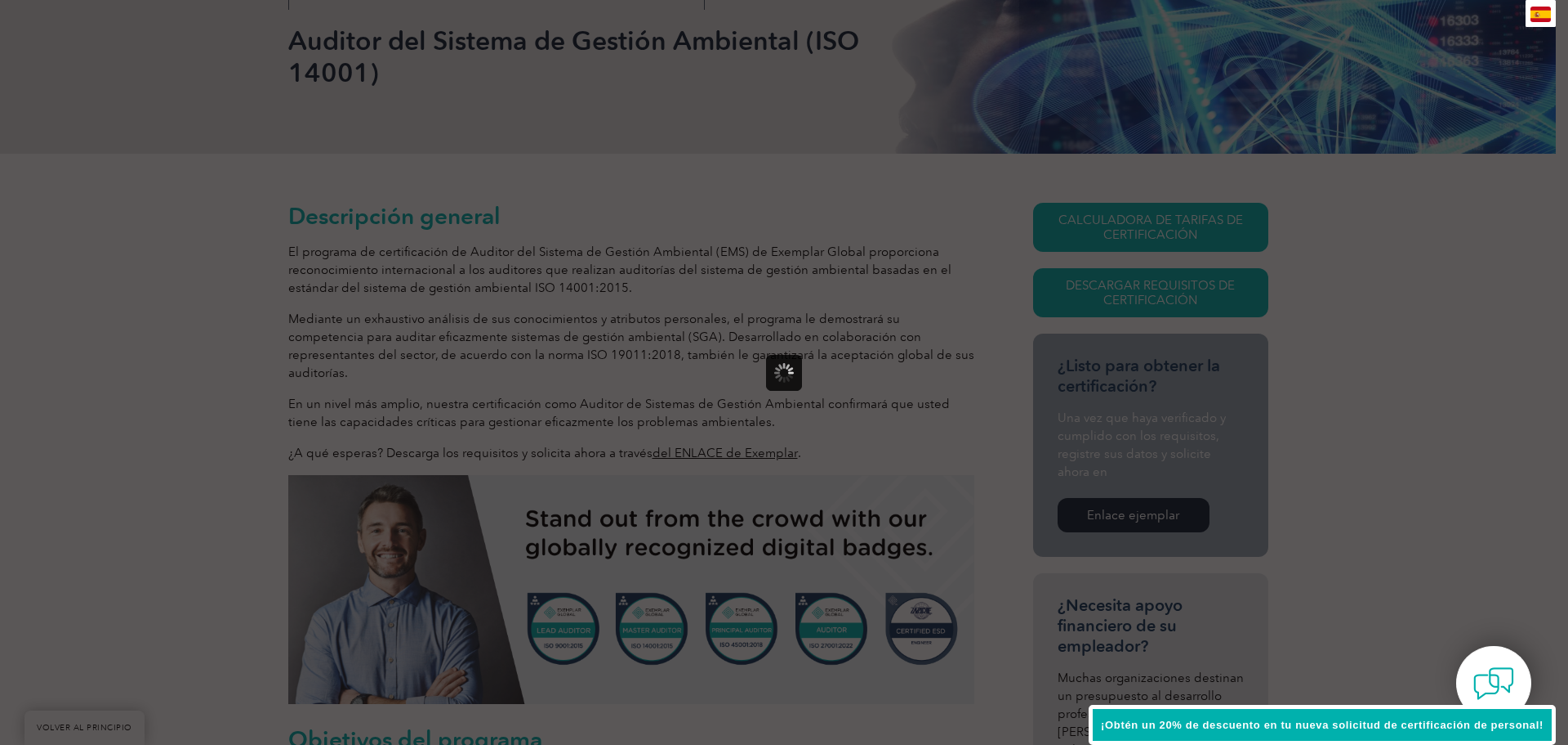
scroll to position [0, 0]
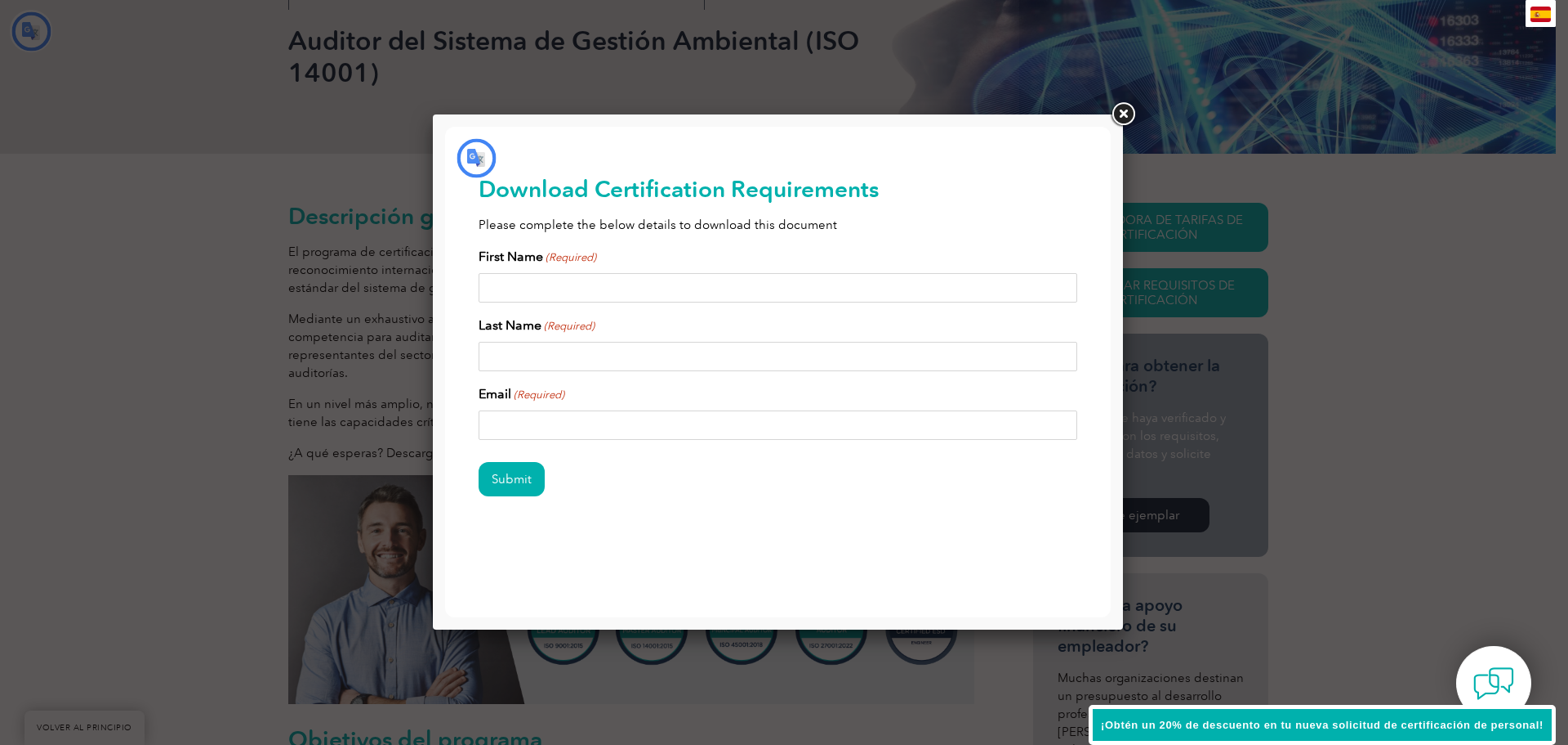
type input "Entregar"
click at [651, 294] on input "Nombre de pila (Requerido)" at bounding box center [778, 287] width 599 height 29
type input "[PERSON_NAME]"
type input "Salaverry"
type input "[EMAIL_ADDRESS][DOMAIN_NAME]"
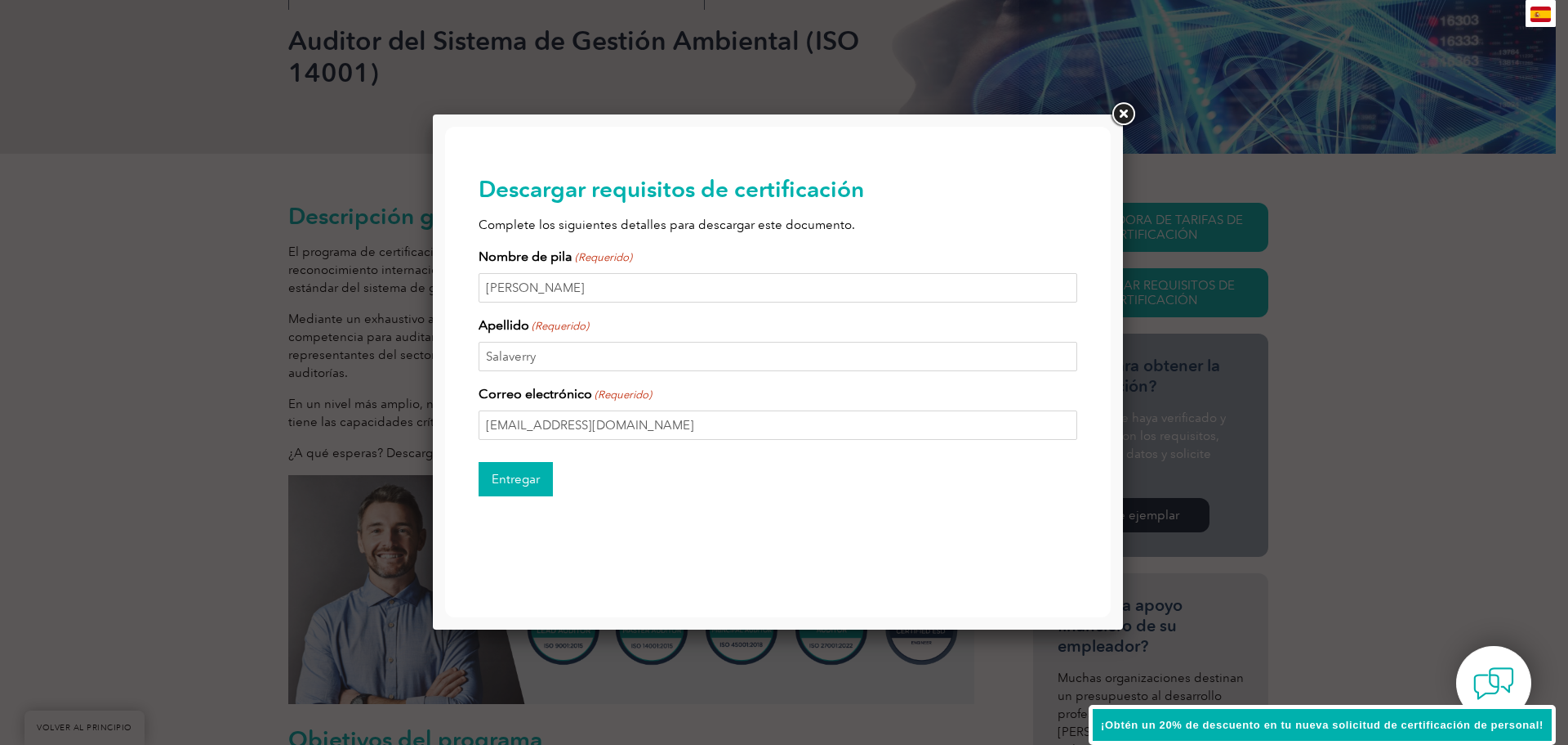
click at [510, 481] on input "Entregar" at bounding box center [515, 479] width 75 height 34
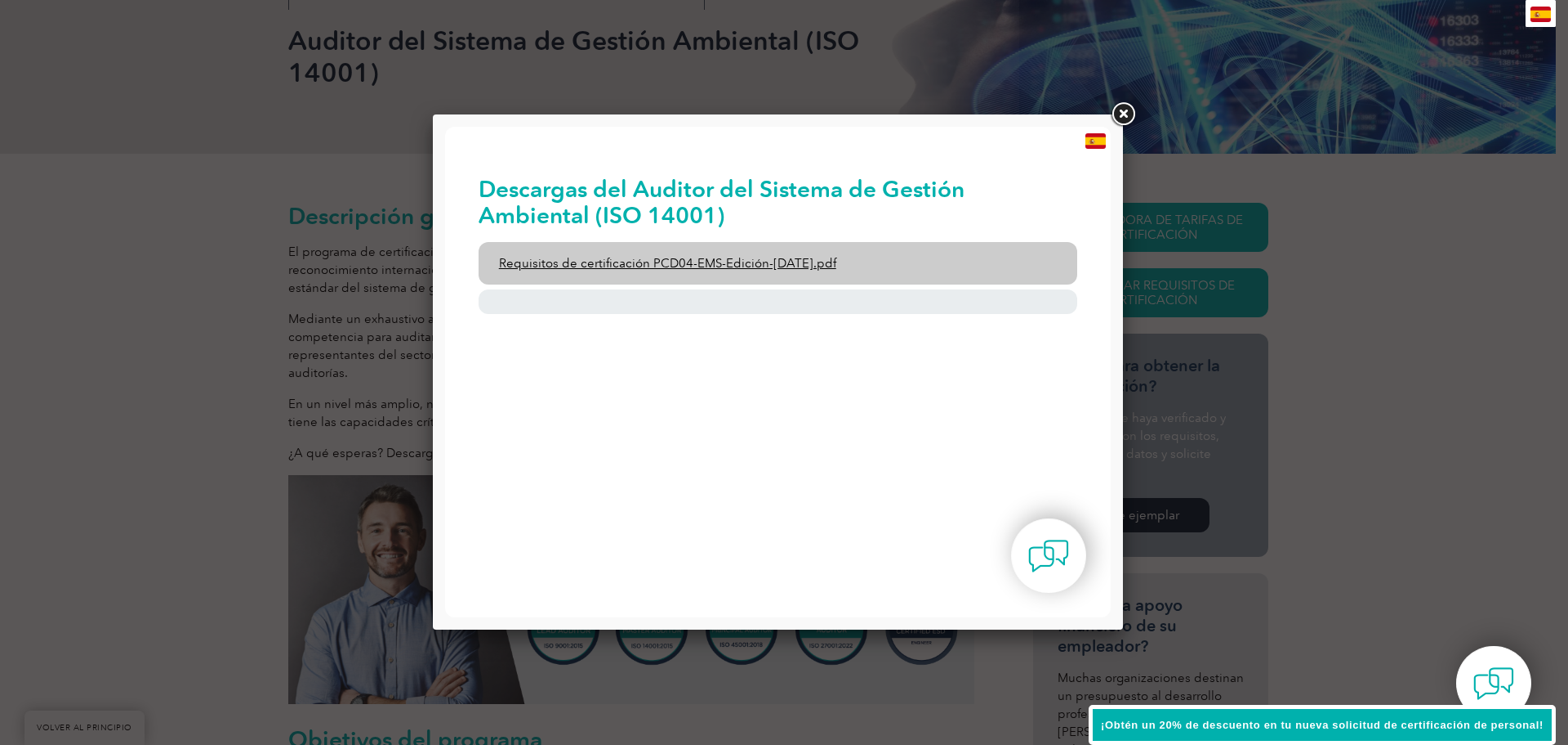
click at [815, 265] on font "Requisitos de certificación PCD04-EMS-Edición-[DATE].pdf" at bounding box center [668, 264] width 337 height 15
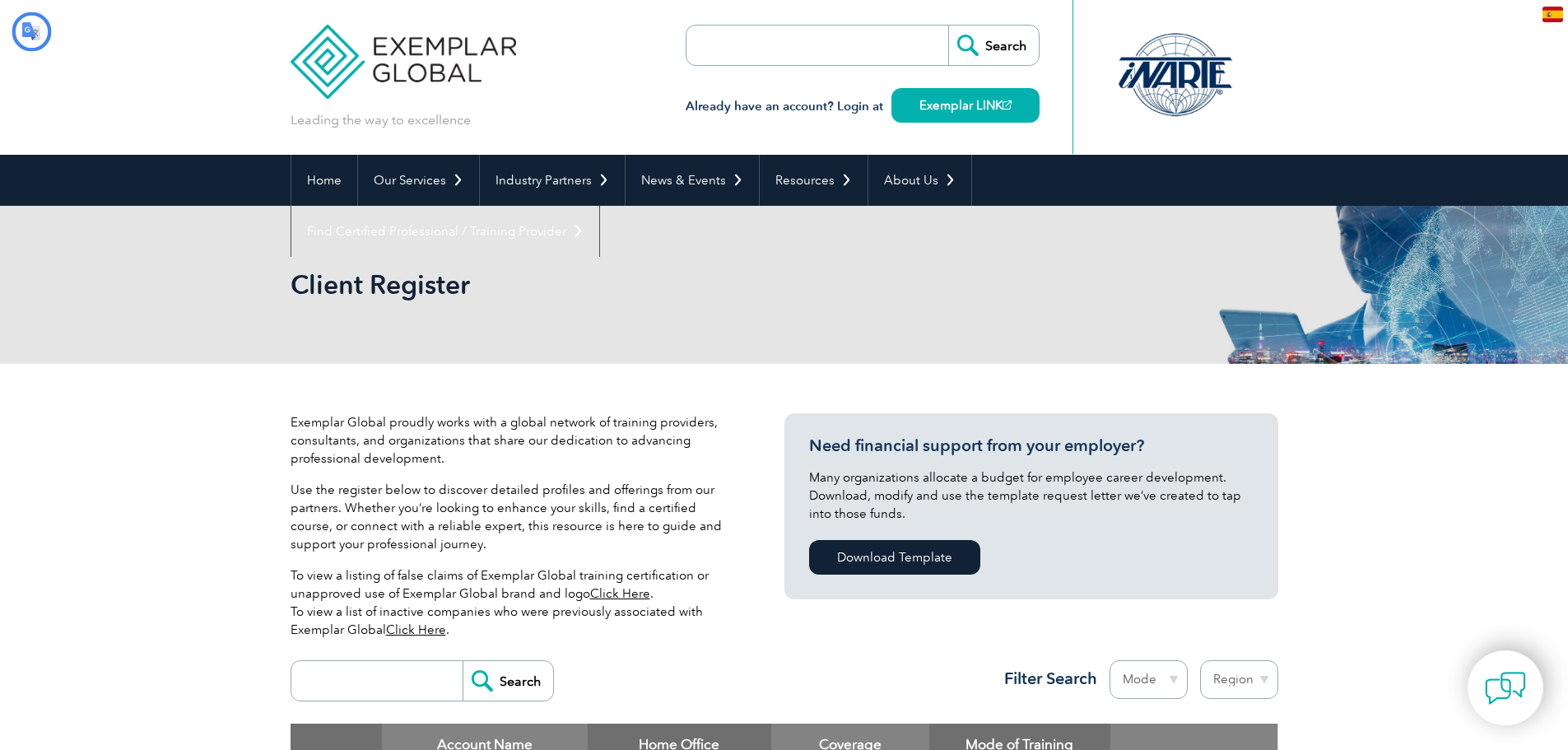
type input "Buscar"
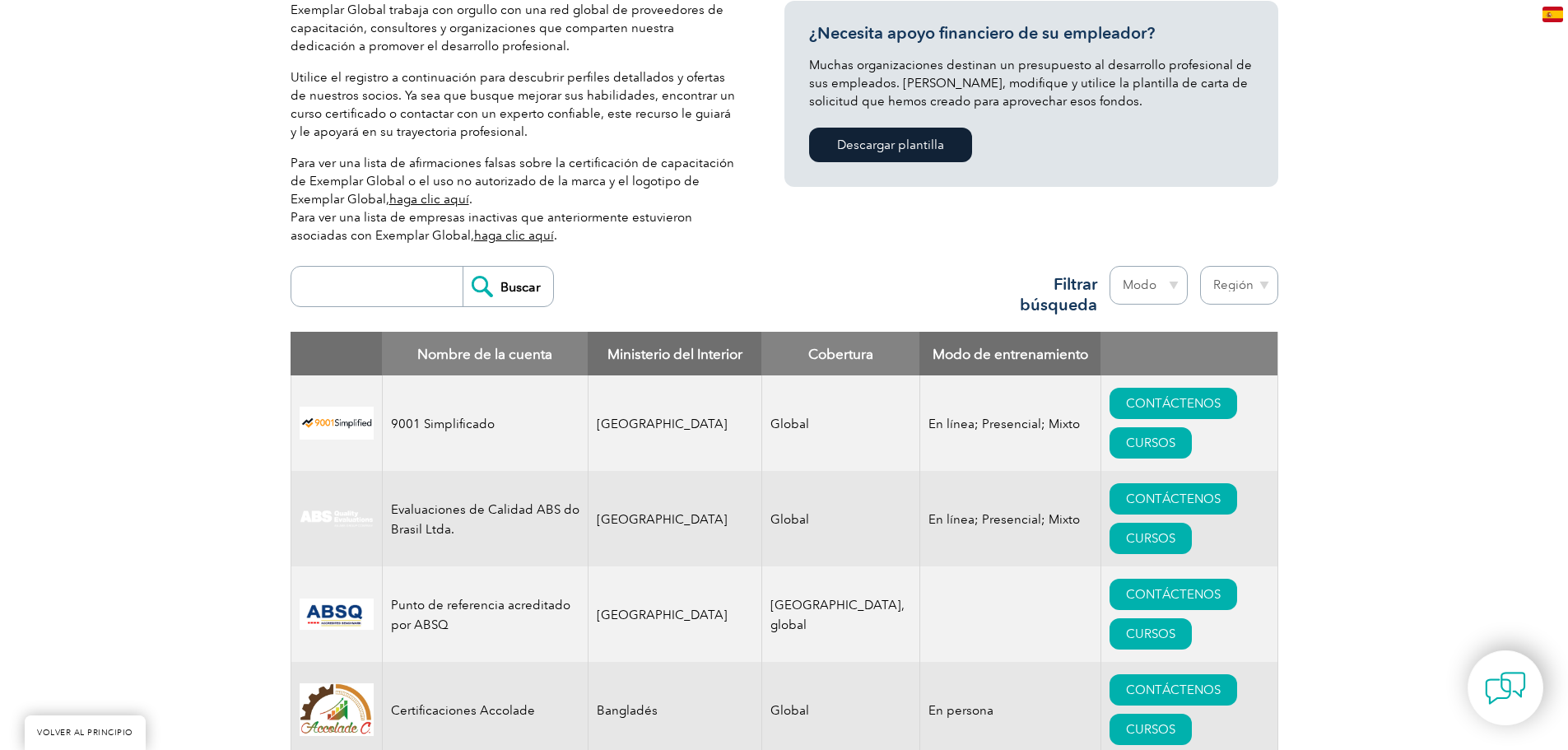
scroll to position [412, 0]
click at [424, 291] on input "search" at bounding box center [381, 287] width 163 height 40
type input "INTERCERT"
click at [463, 267] on input "Buscar" at bounding box center [507, 287] width 90 height 40
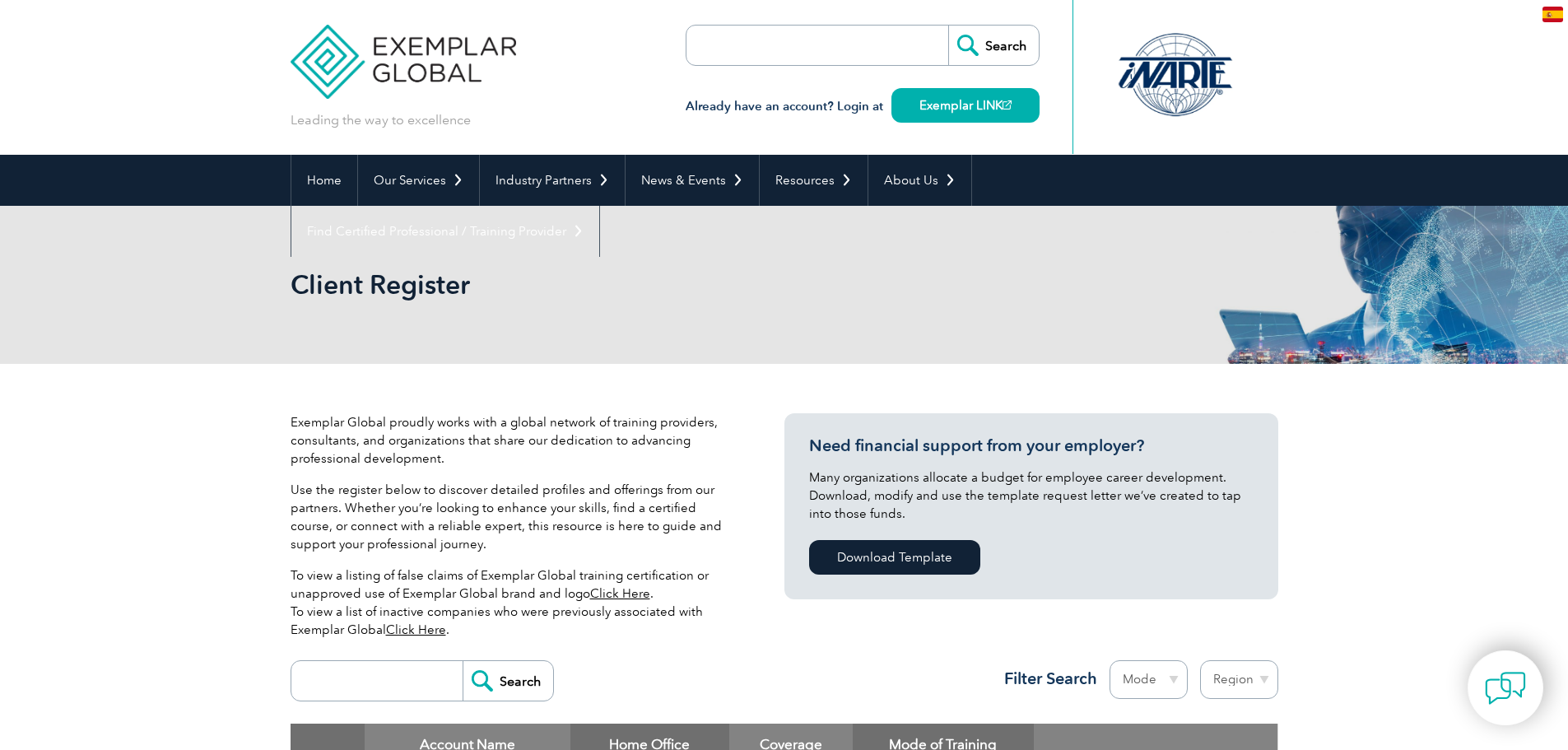
type input "Buscar"
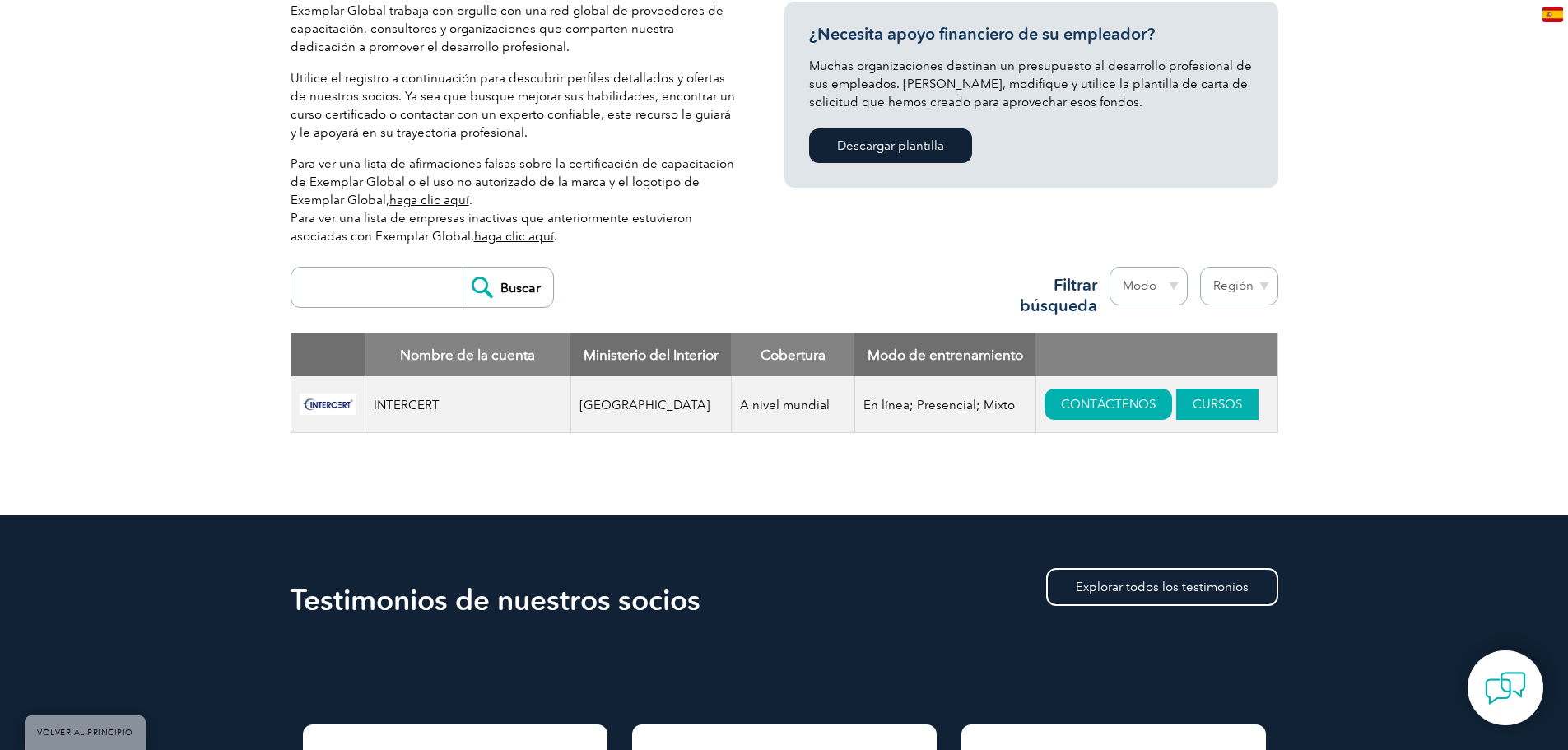
click at [1192, 412] on font "CURSOS" at bounding box center [1217, 404] width 49 height 15
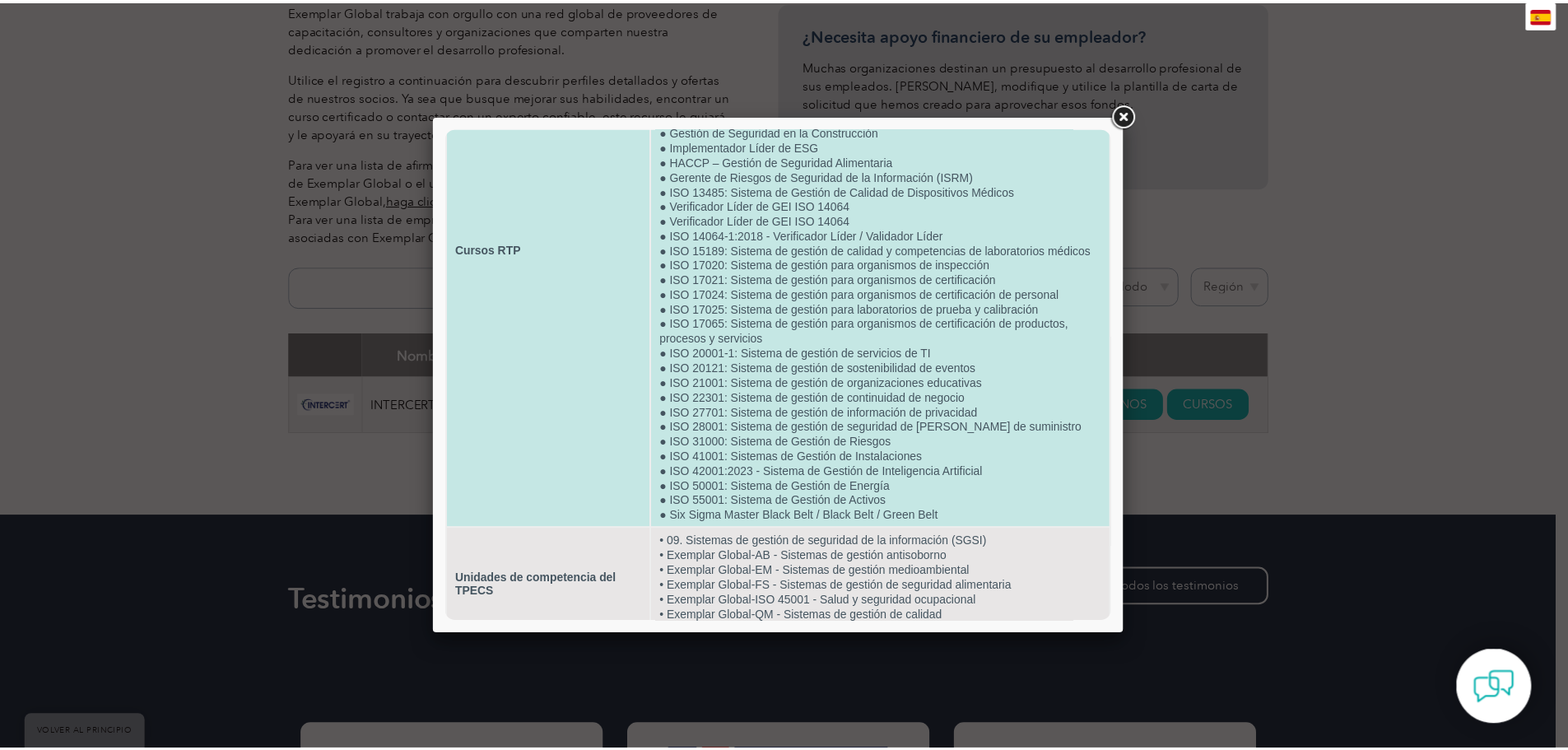
scroll to position [240, 0]
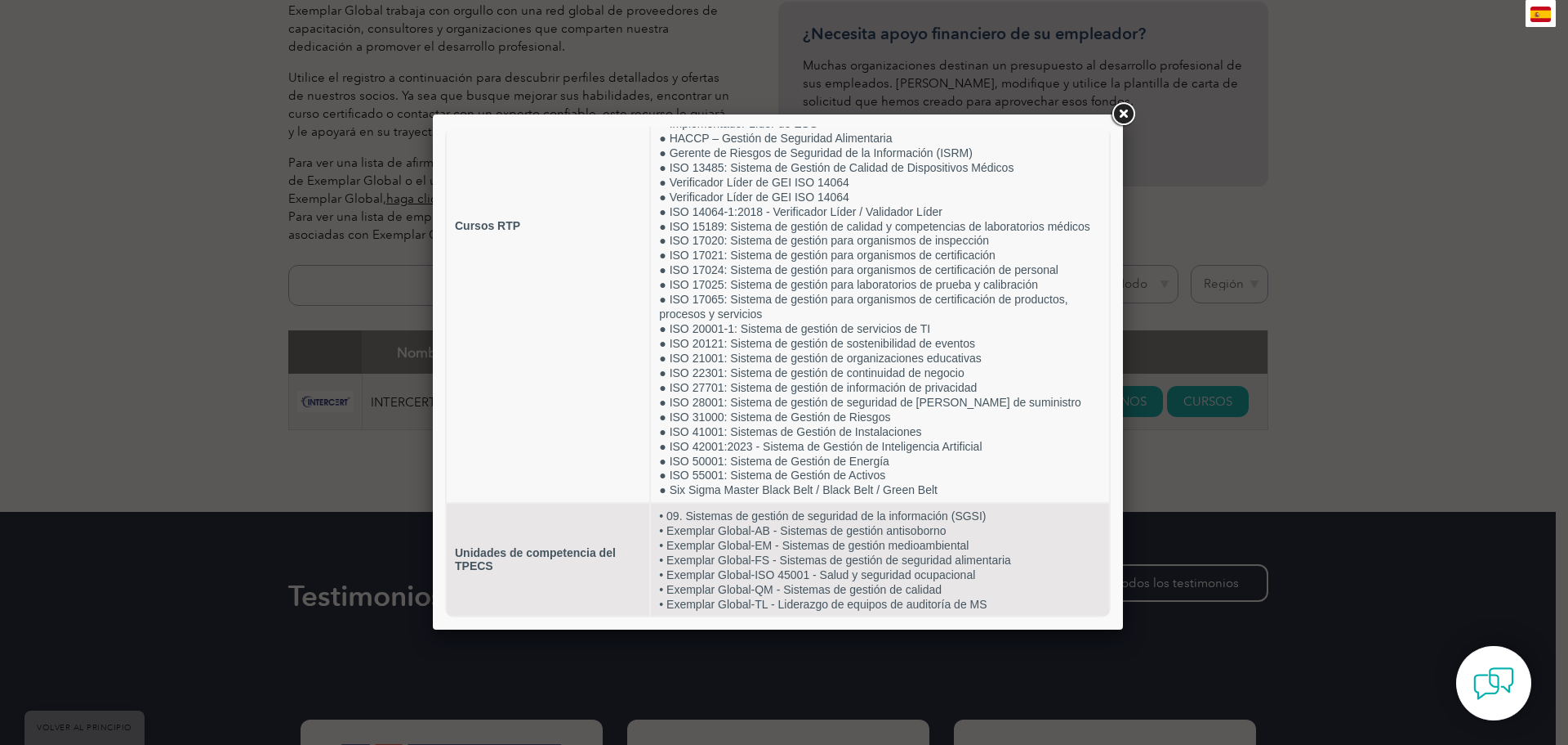
click at [1121, 112] on link at bounding box center [1123, 114] width 29 height 29
